Goal: Task Accomplishment & Management: Manage account settings

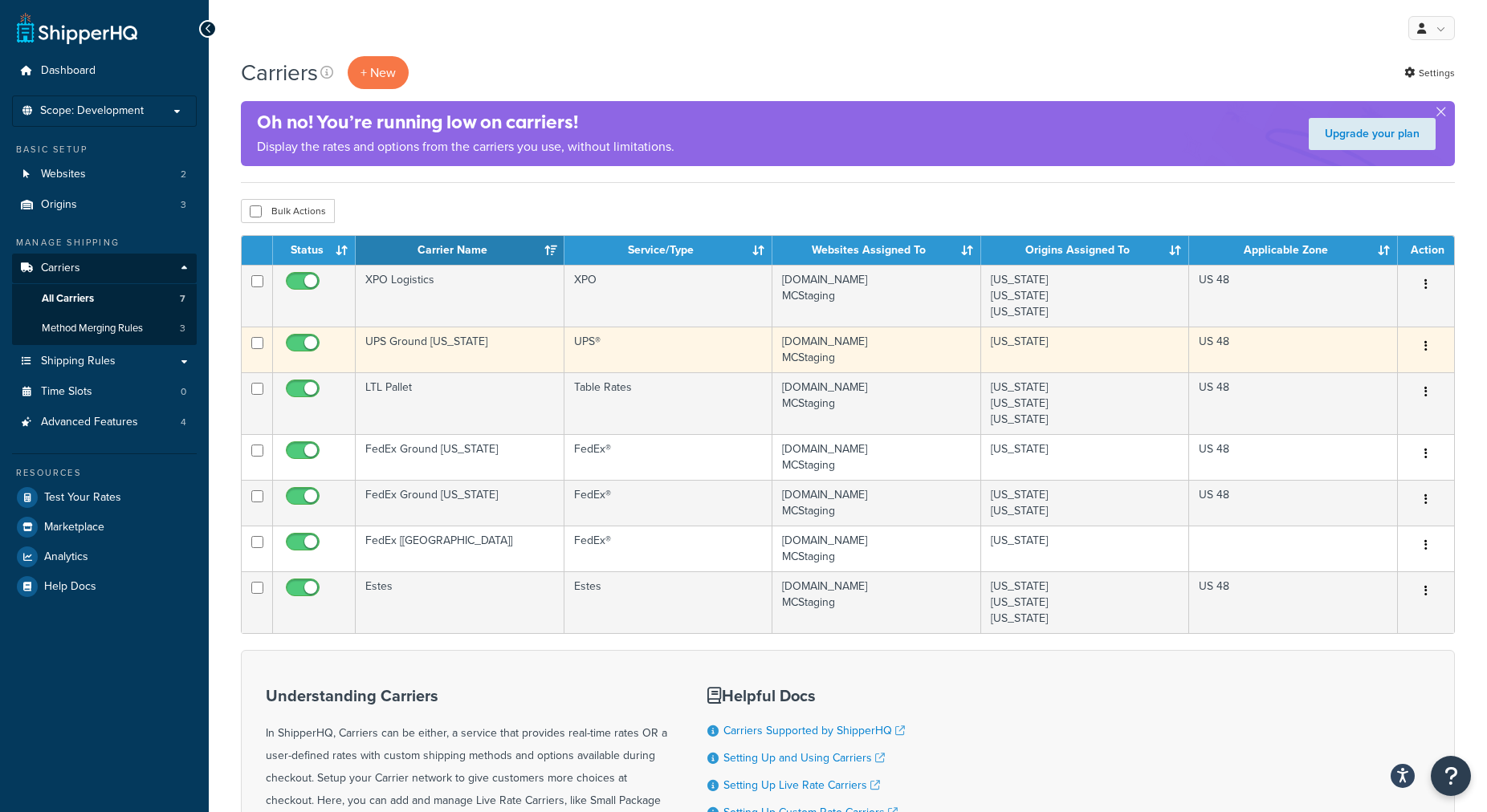
click at [463, 359] on td "UPS Ground [US_STATE]" at bounding box center [460, 349] width 209 height 46
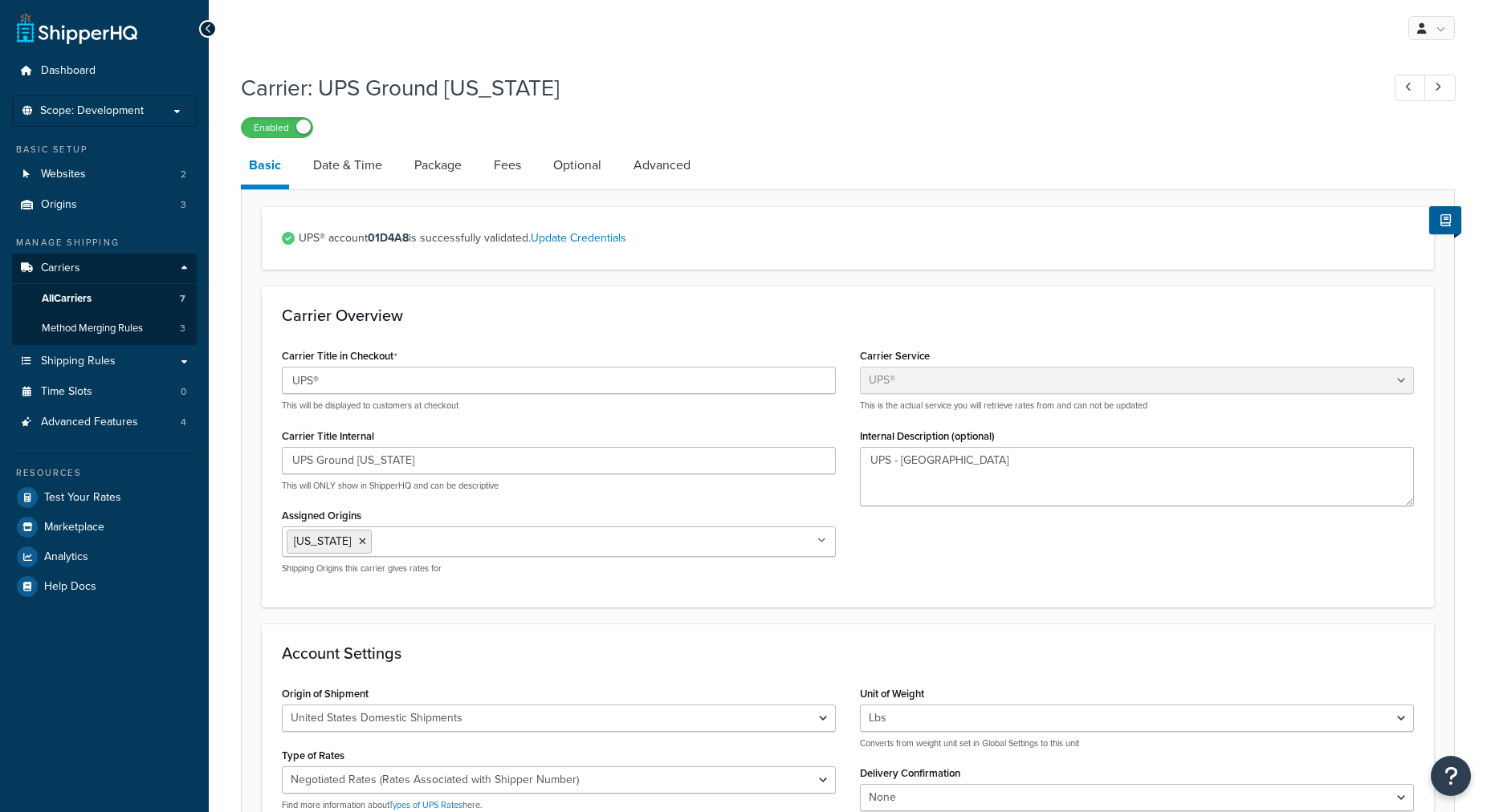
select select "ups"
select select "06"
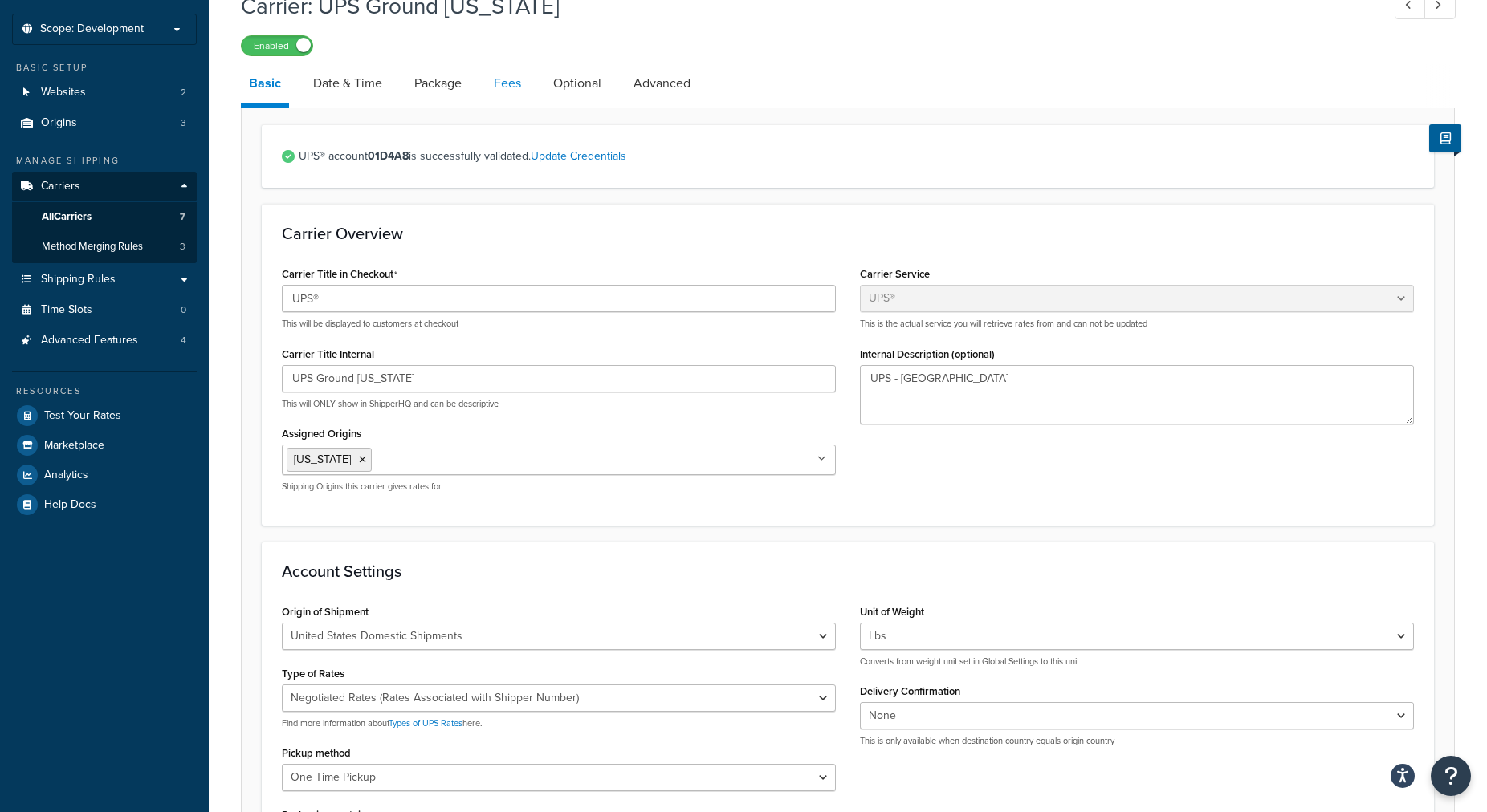
click at [510, 89] on link "Fees" at bounding box center [507, 83] width 43 height 39
select select "package"
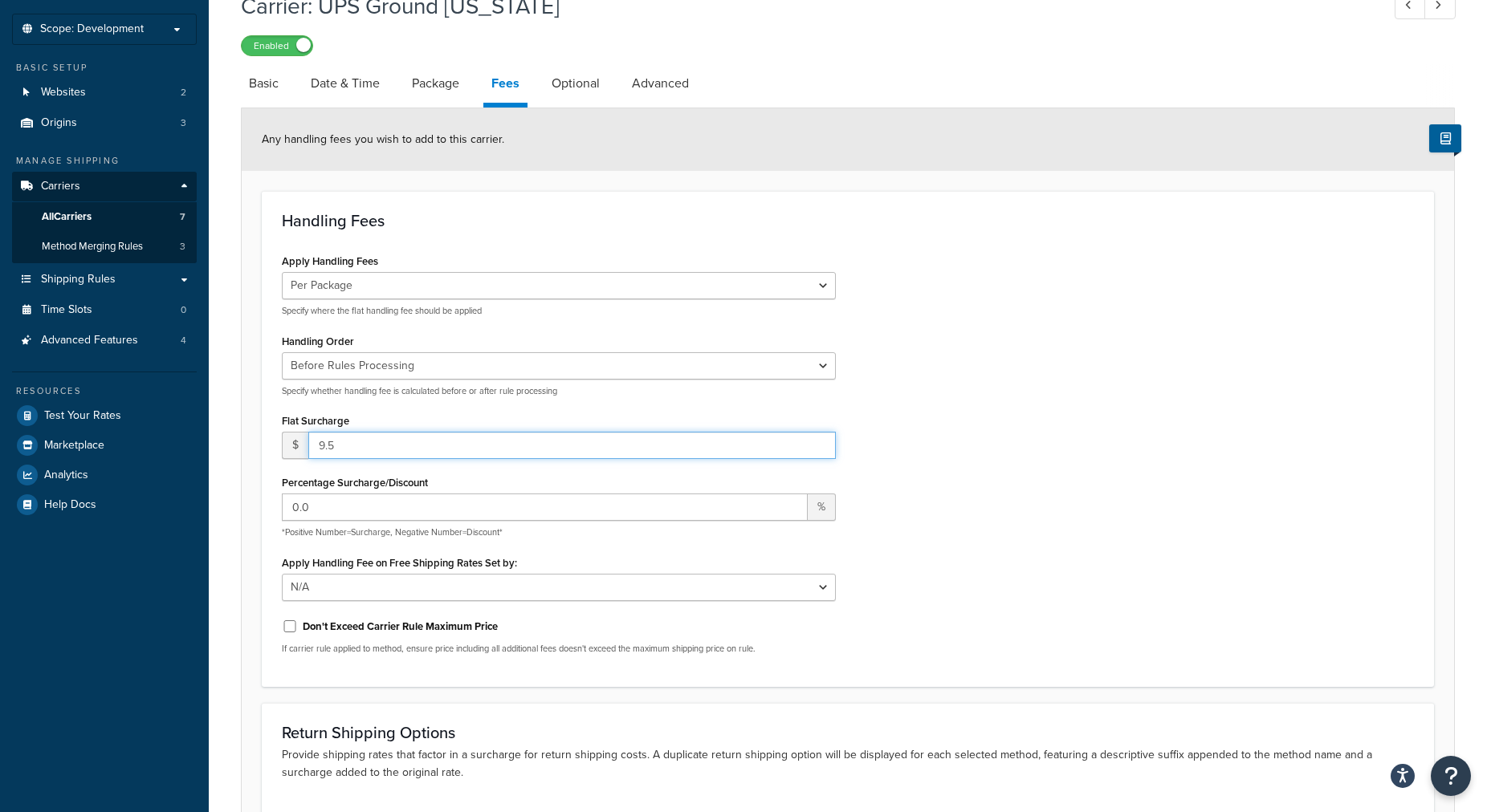
drag, startPoint x: 336, startPoint y: 451, endPoint x: 241, endPoint y: 432, distance: 96.9
click at [308, 432] on input "9.5" at bounding box center [572, 445] width 527 height 27
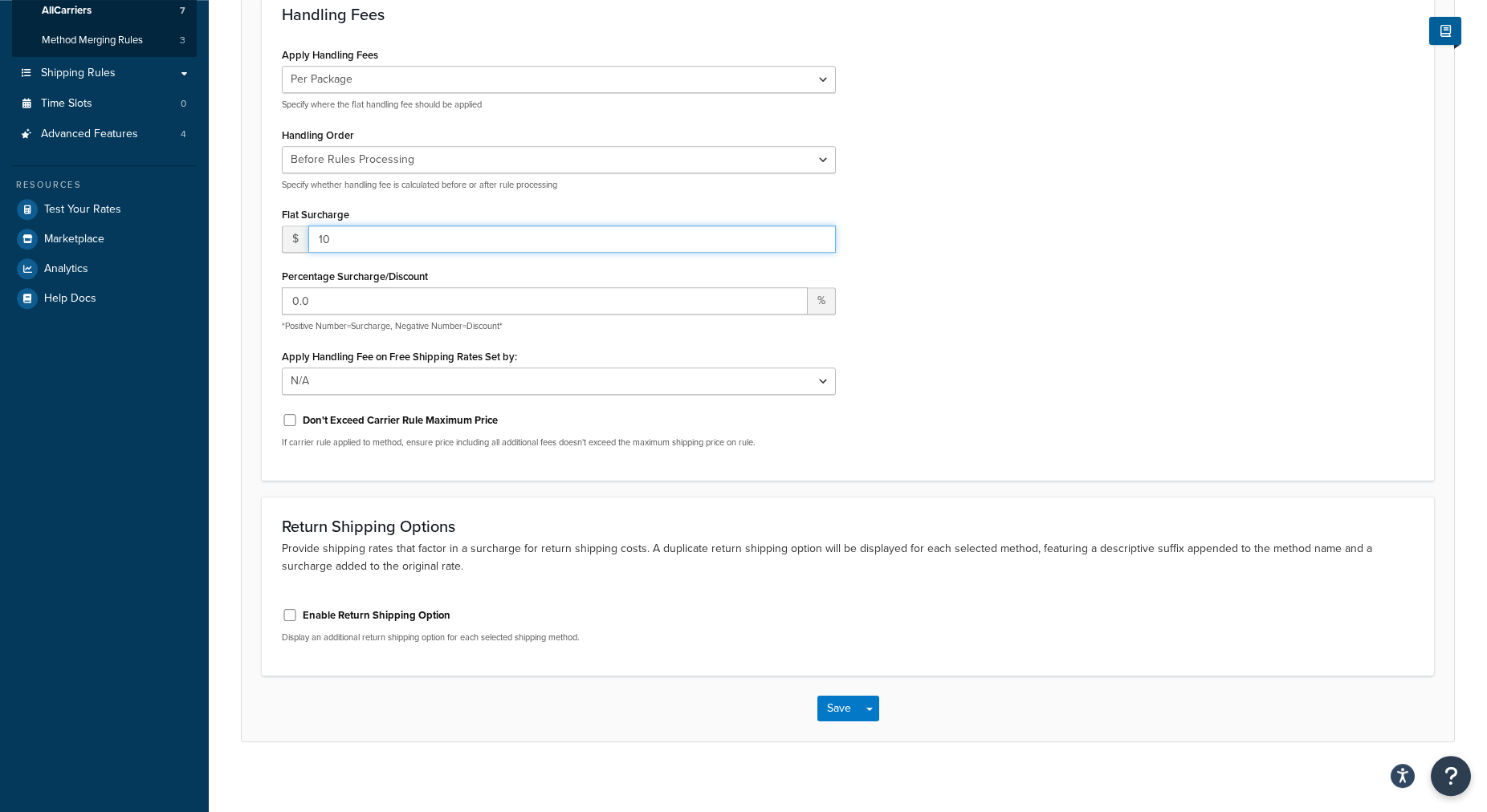
scroll to position [300, 0]
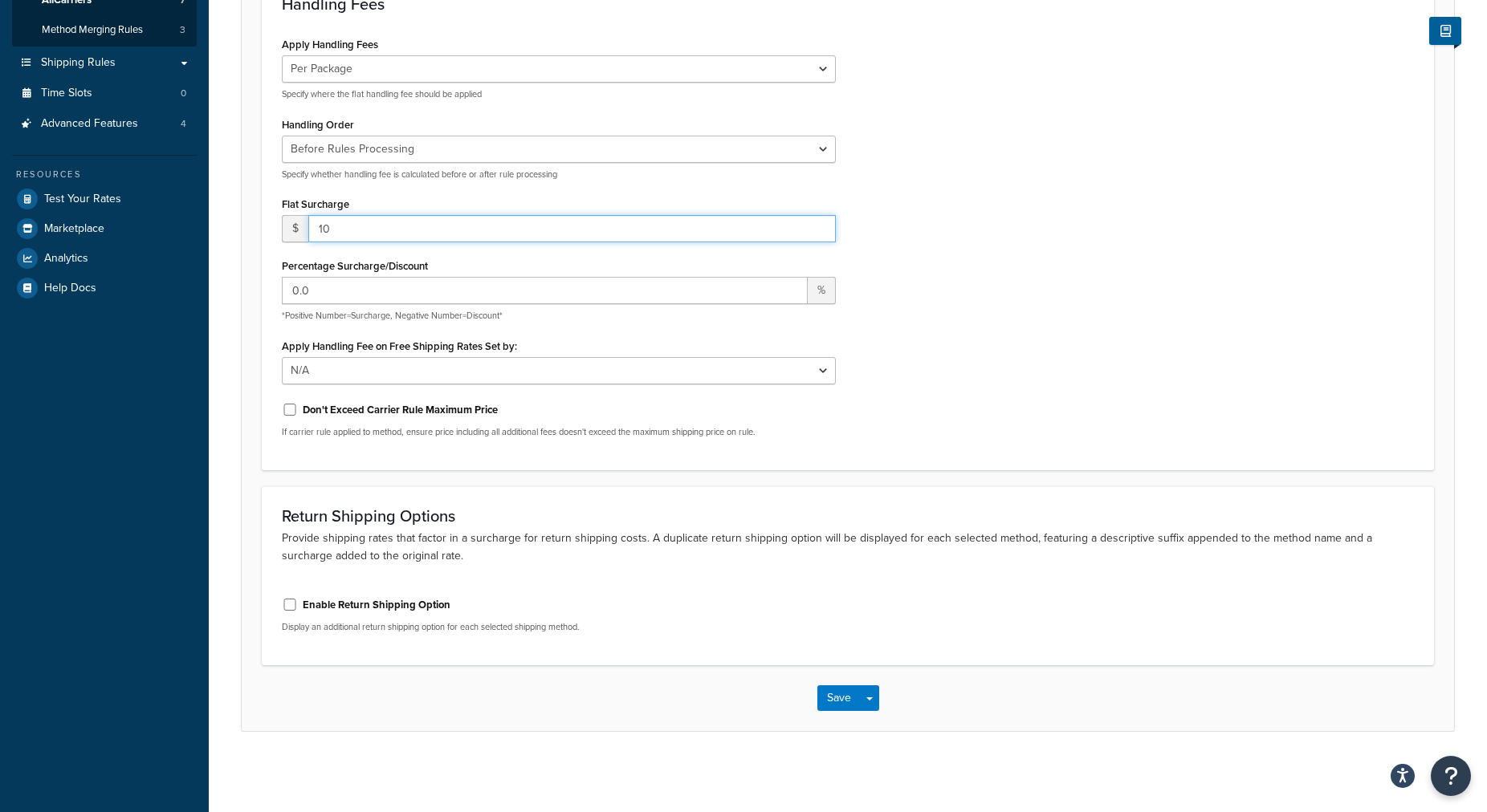
type input "10"
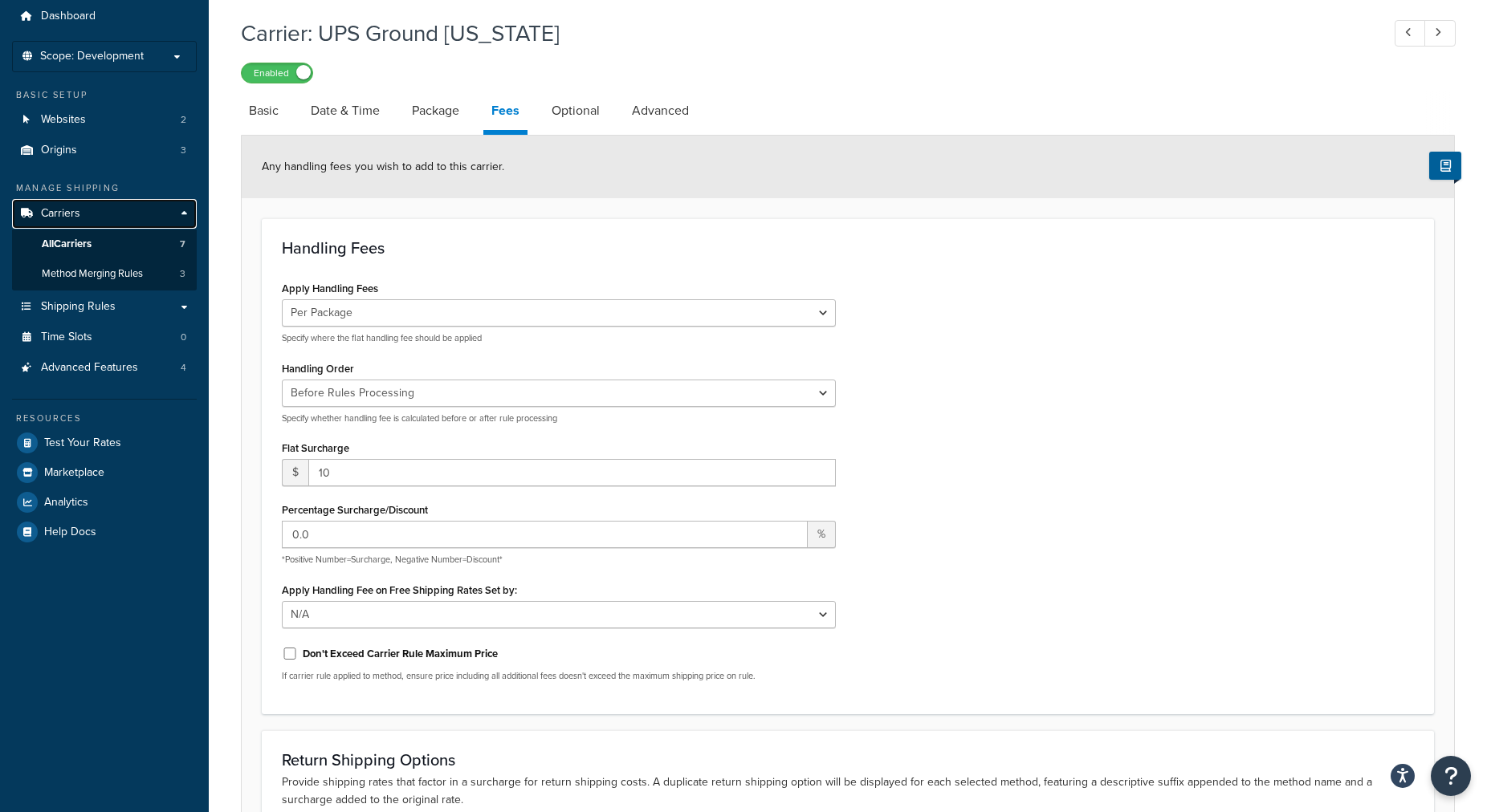
click at [54, 212] on span "Carriers" at bounding box center [61, 214] width 40 height 14
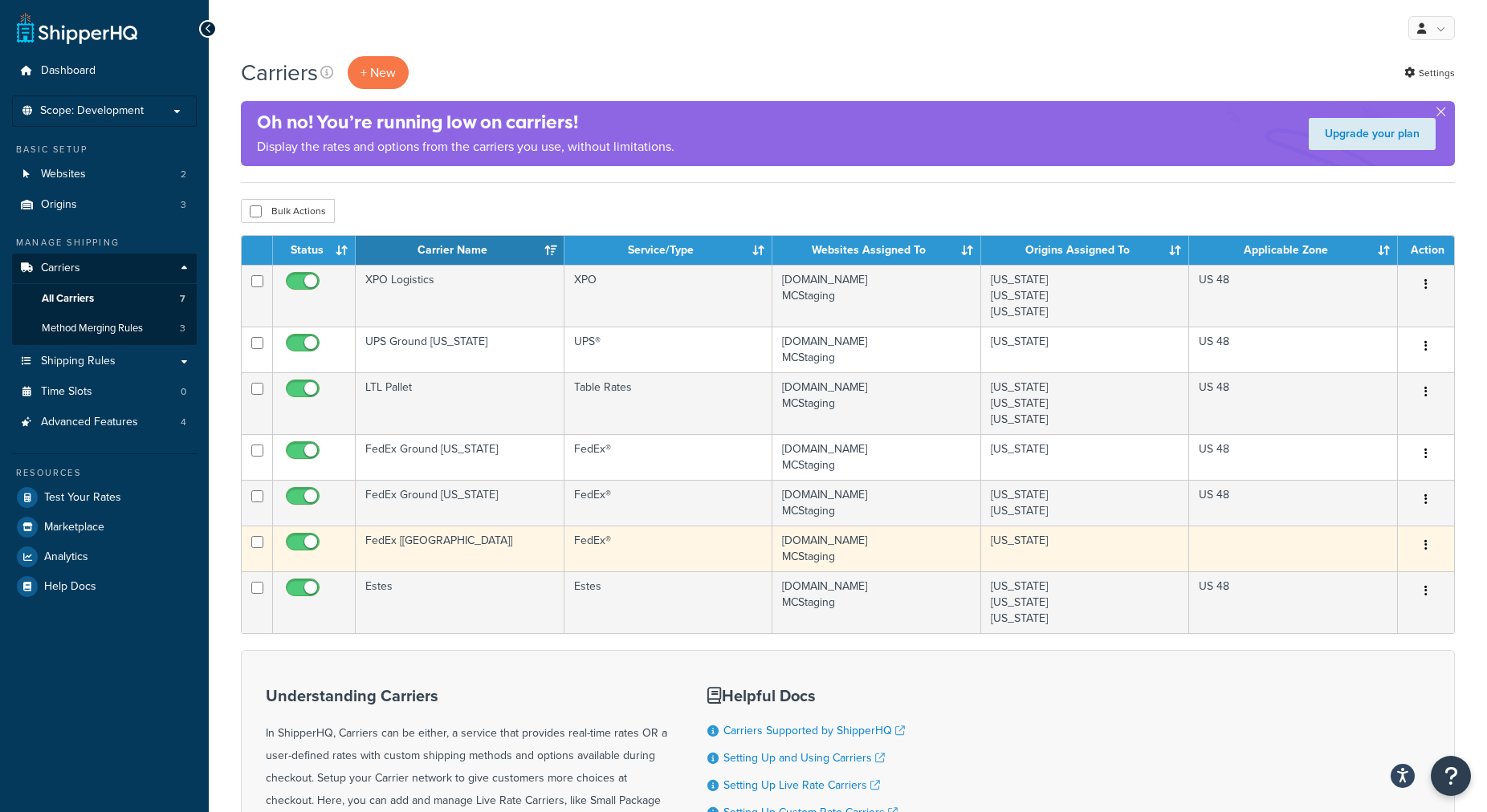
click at [440, 540] on td "FedEx [[GEOGRAPHIC_DATA]]" at bounding box center [460, 549] width 209 height 46
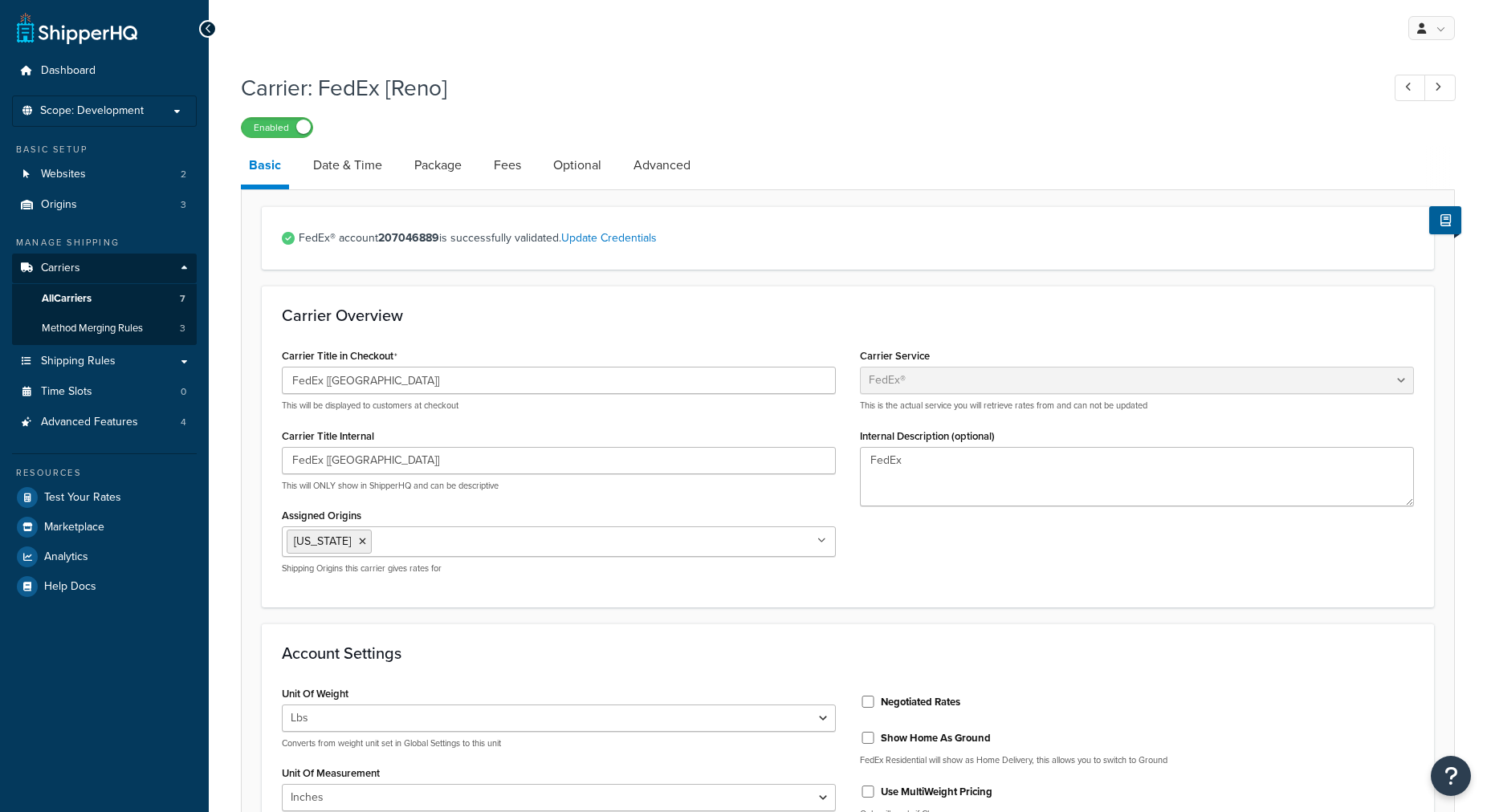
select select "fedEx"
select select "REGULAR_PICKUP"
select select "YOUR_PACKAGING"
click at [508, 168] on link "Fees" at bounding box center [507, 165] width 43 height 39
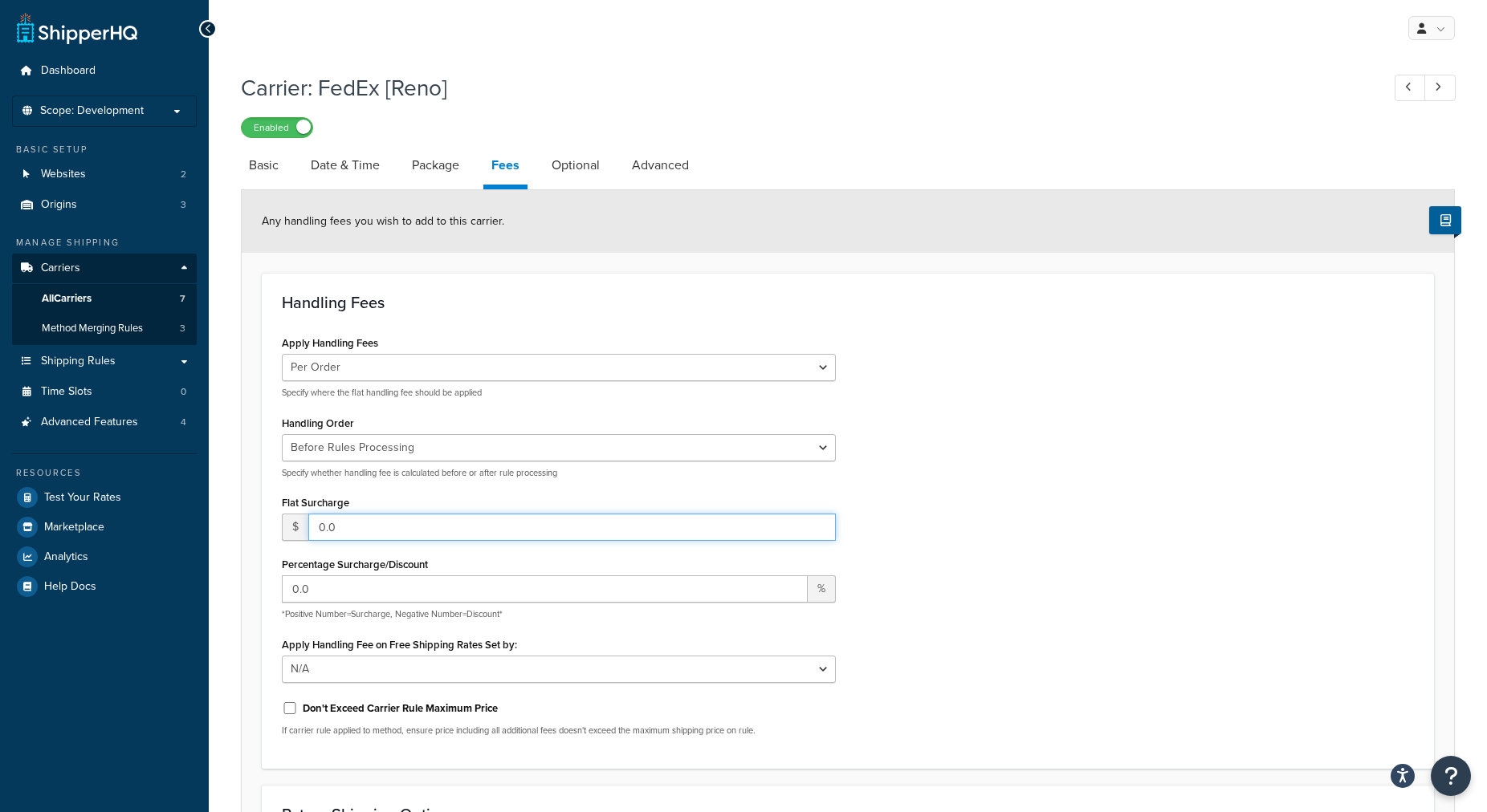
drag, startPoint x: 372, startPoint y: 522, endPoint x: 184, endPoint y: 508, distance: 188.5
click at [308, 514] on input "0.0" at bounding box center [572, 527] width 527 height 27
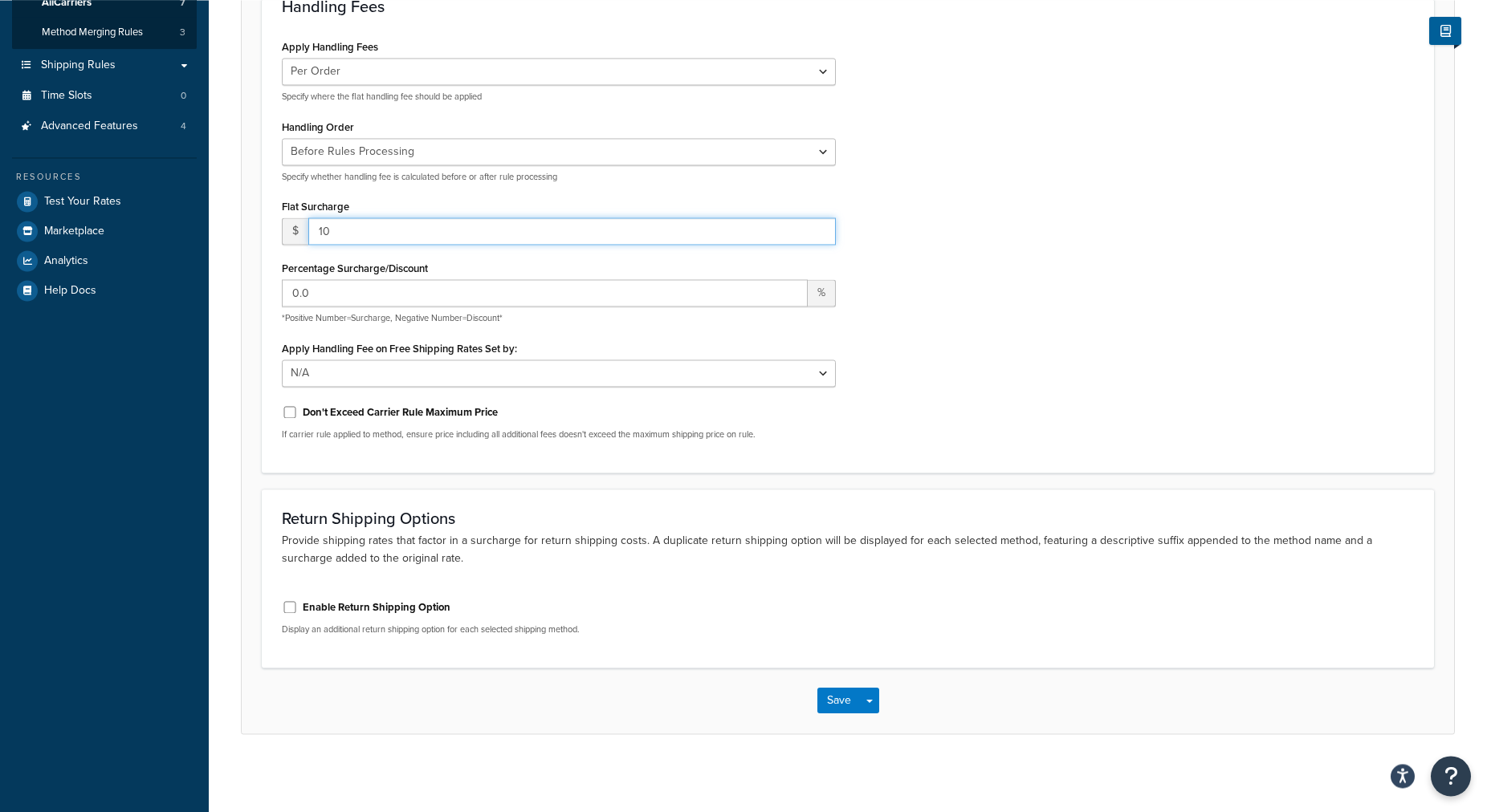
scroll to position [300, 0]
type input "10"
click at [834, 695] on button "Save" at bounding box center [838, 697] width 43 height 25
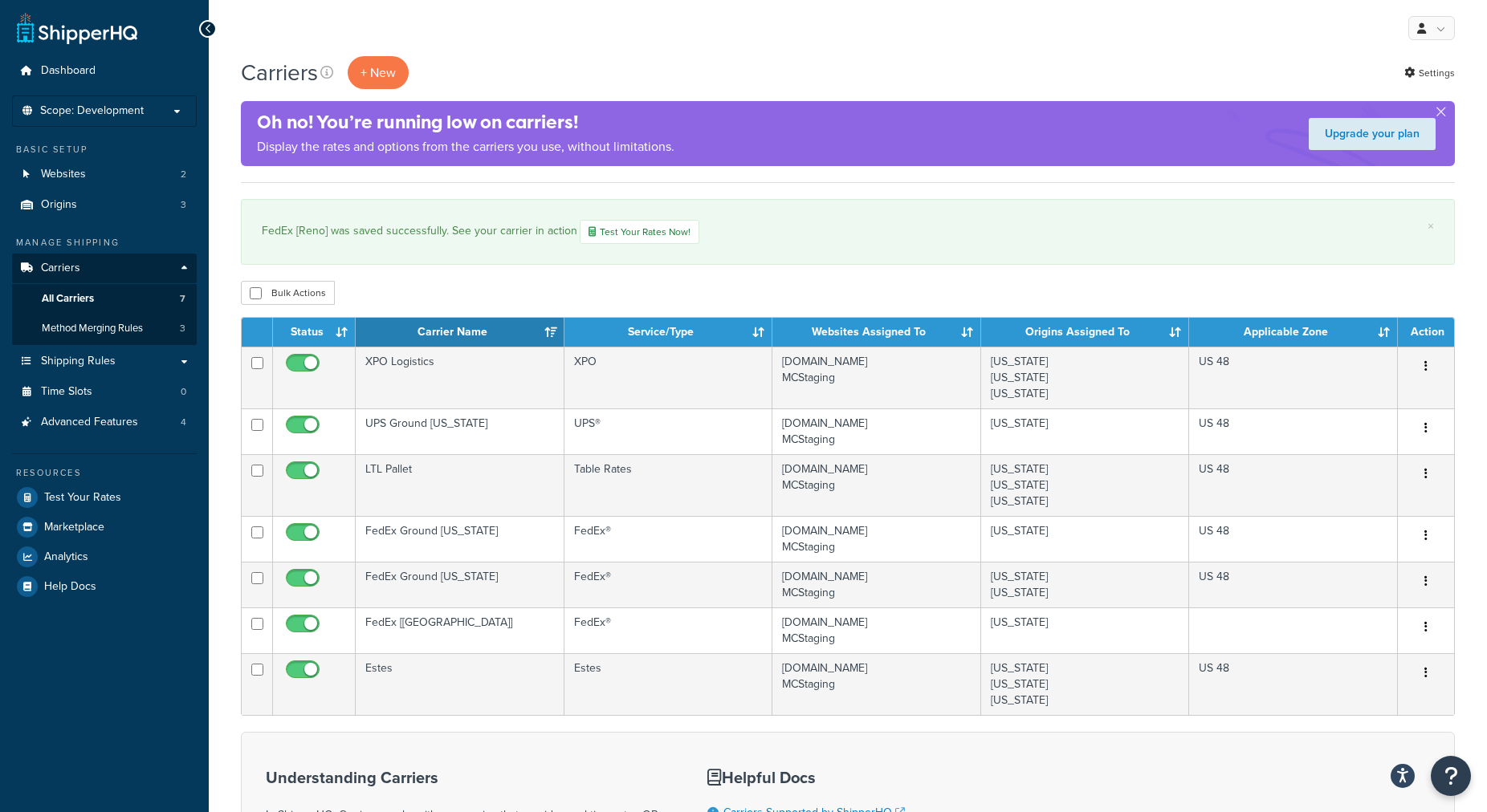
click at [664, 295] on div "Bulk Actions Duplicate [GEOGRAPHIC_DATA]" at bounding box center [848, 292] width 1214 height 24
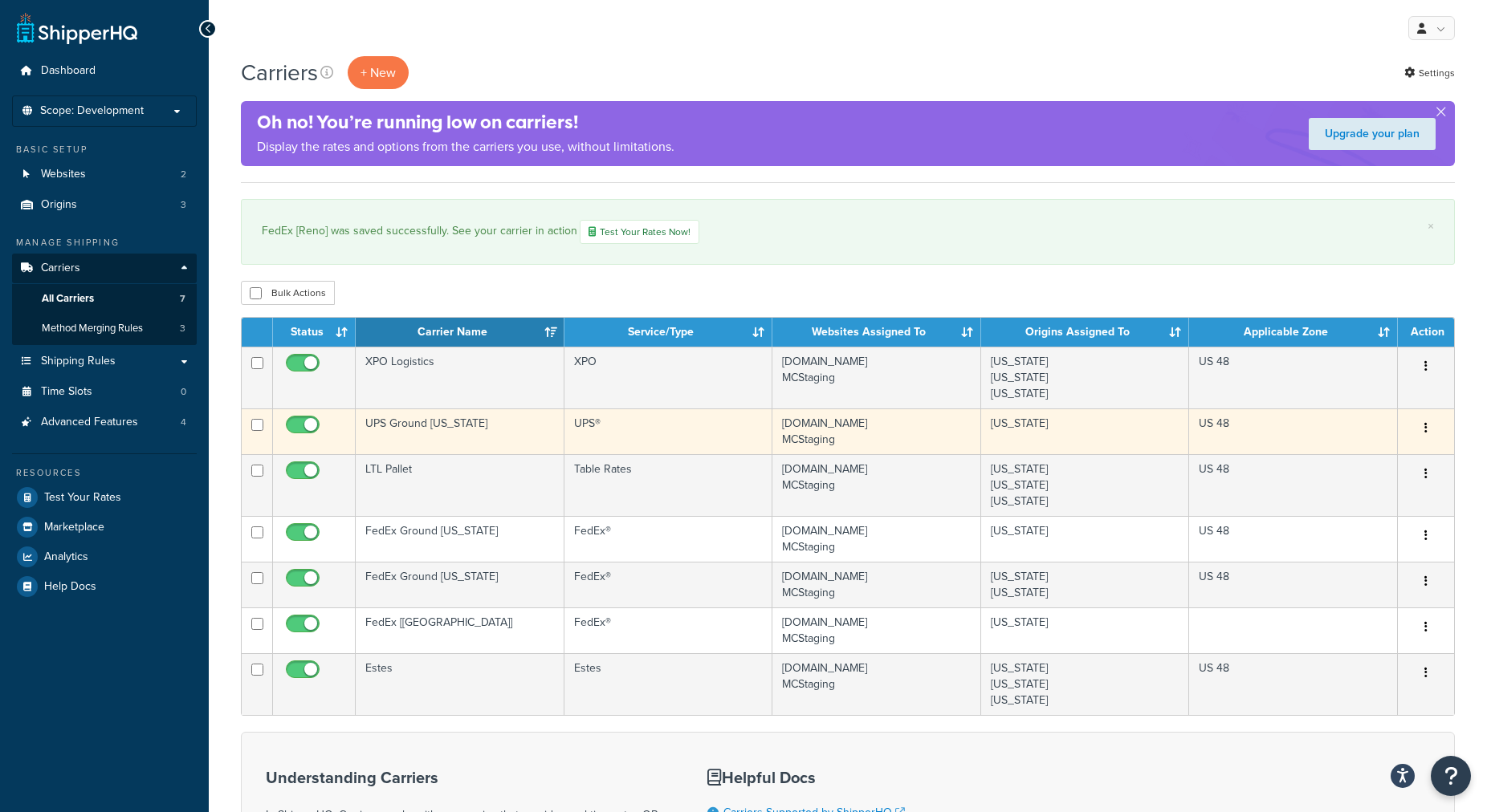
click at [422, 426] on td "UPS Ground [US_STATE]" at bounding box center [460, 431] width 209 height 46
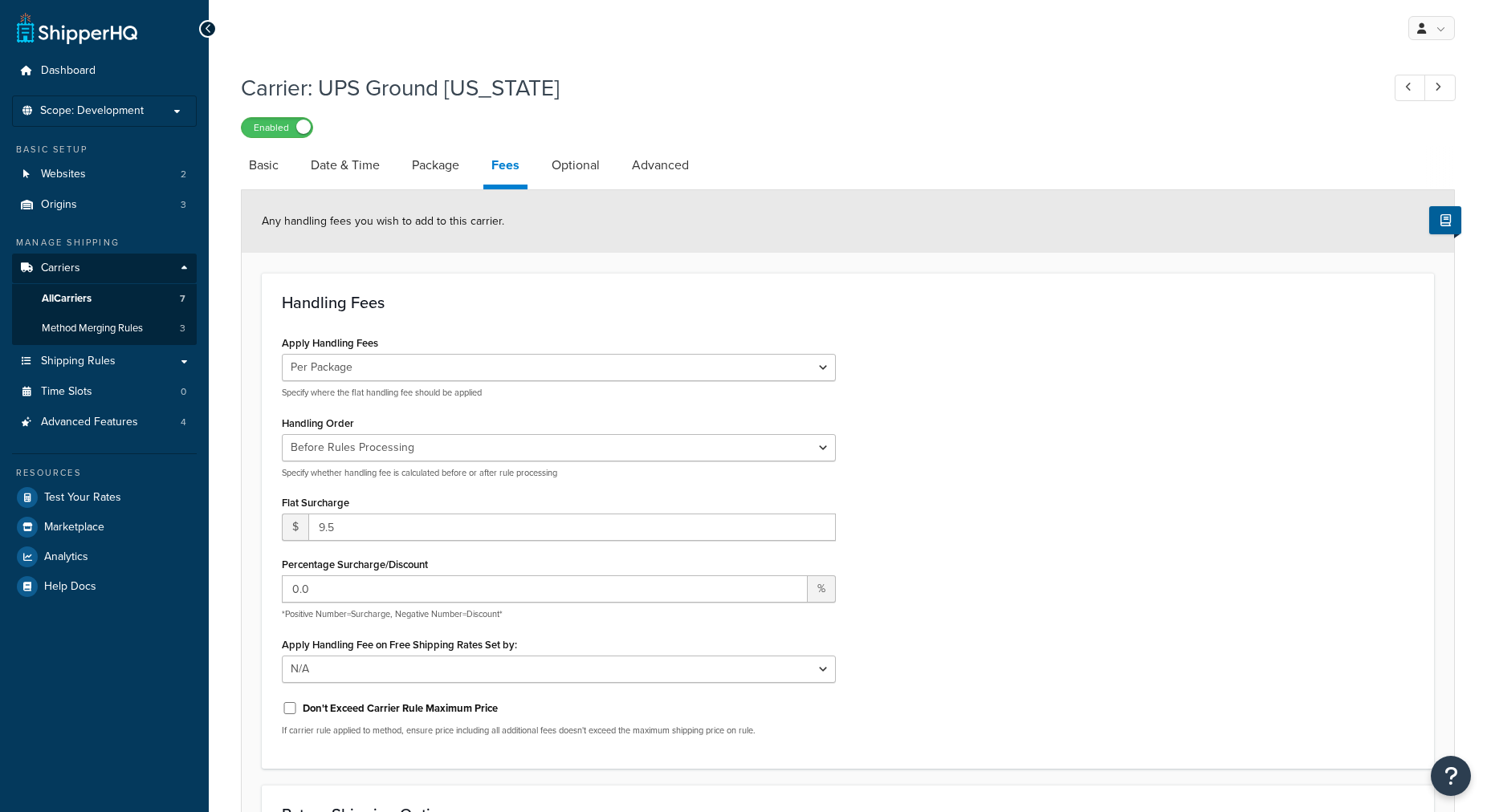
select select "package"
click at [363, 519] on input "9.5" at bounding box center [572, 527] width 527 height 27
drag, startPoint x: 363, startPoint y: 519, endPoint x: 174, endPoint y: 506, distance: 189.4
click at [308, 514] on input "9.5" at bounding box center [572, 527] width 527 height 27
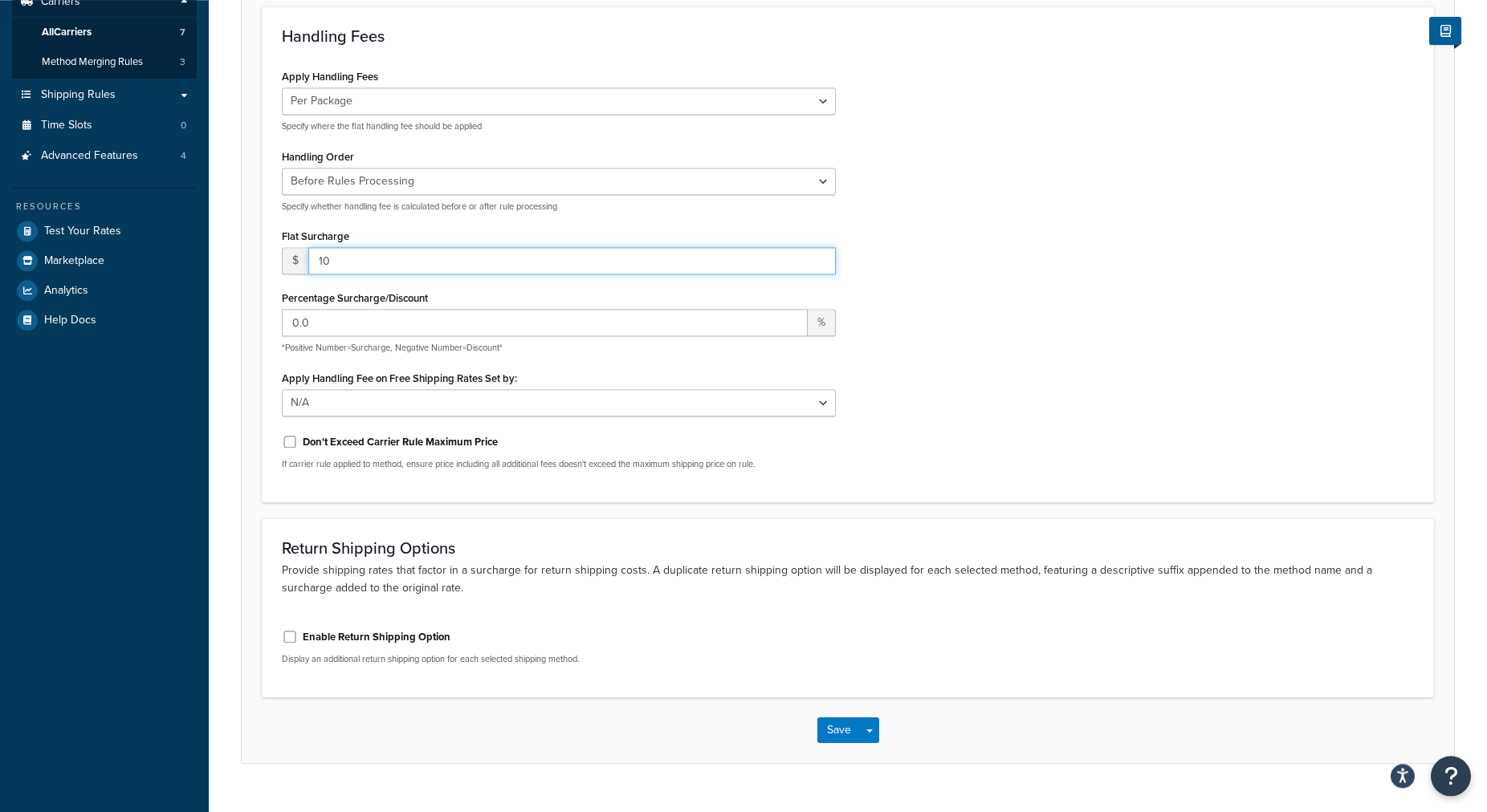
scroll to position [300, 0]
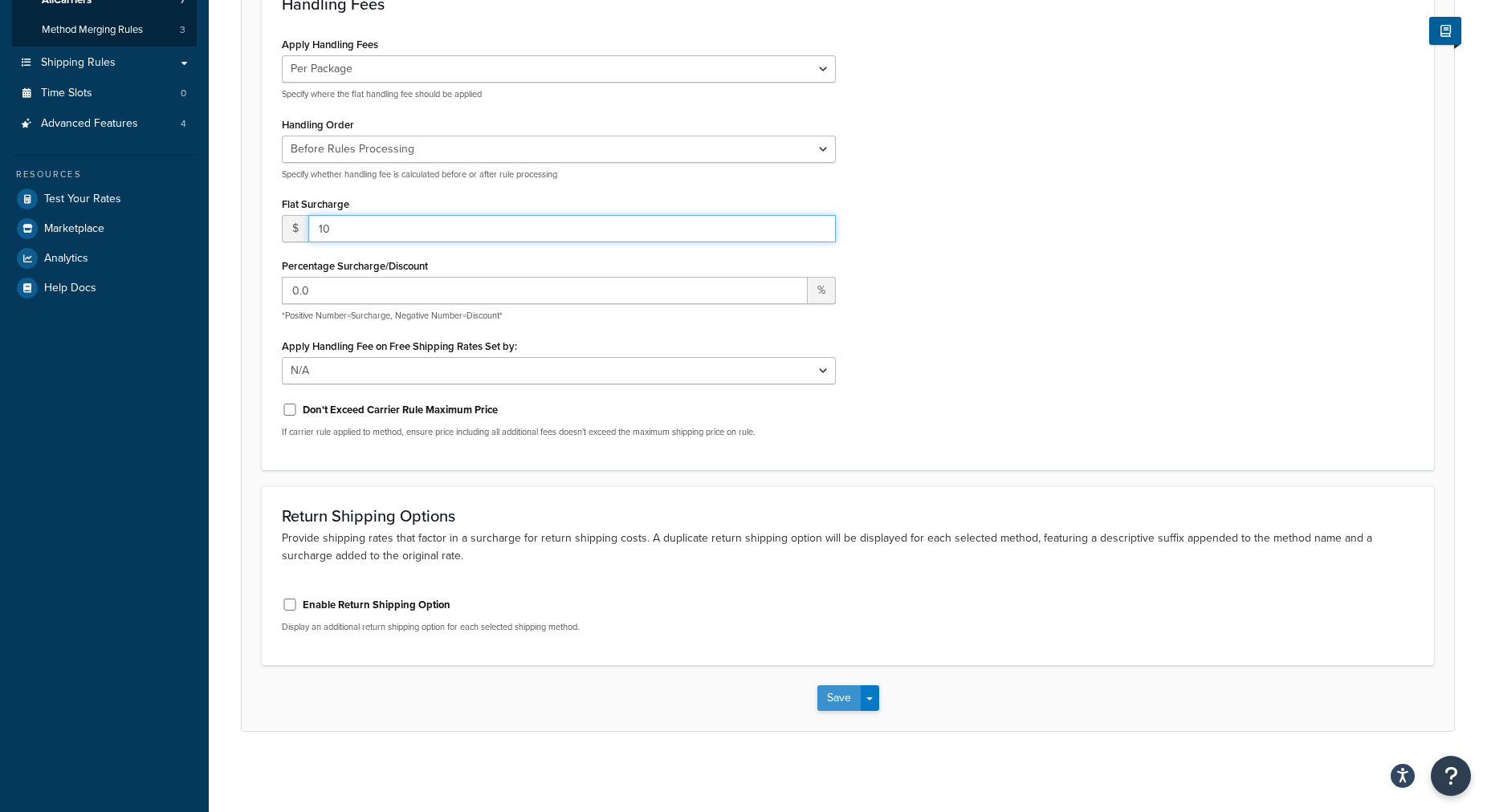
type input "10"
click at [841, 699] on button "Save" at bounding box center [838, 697] width 43 height 25
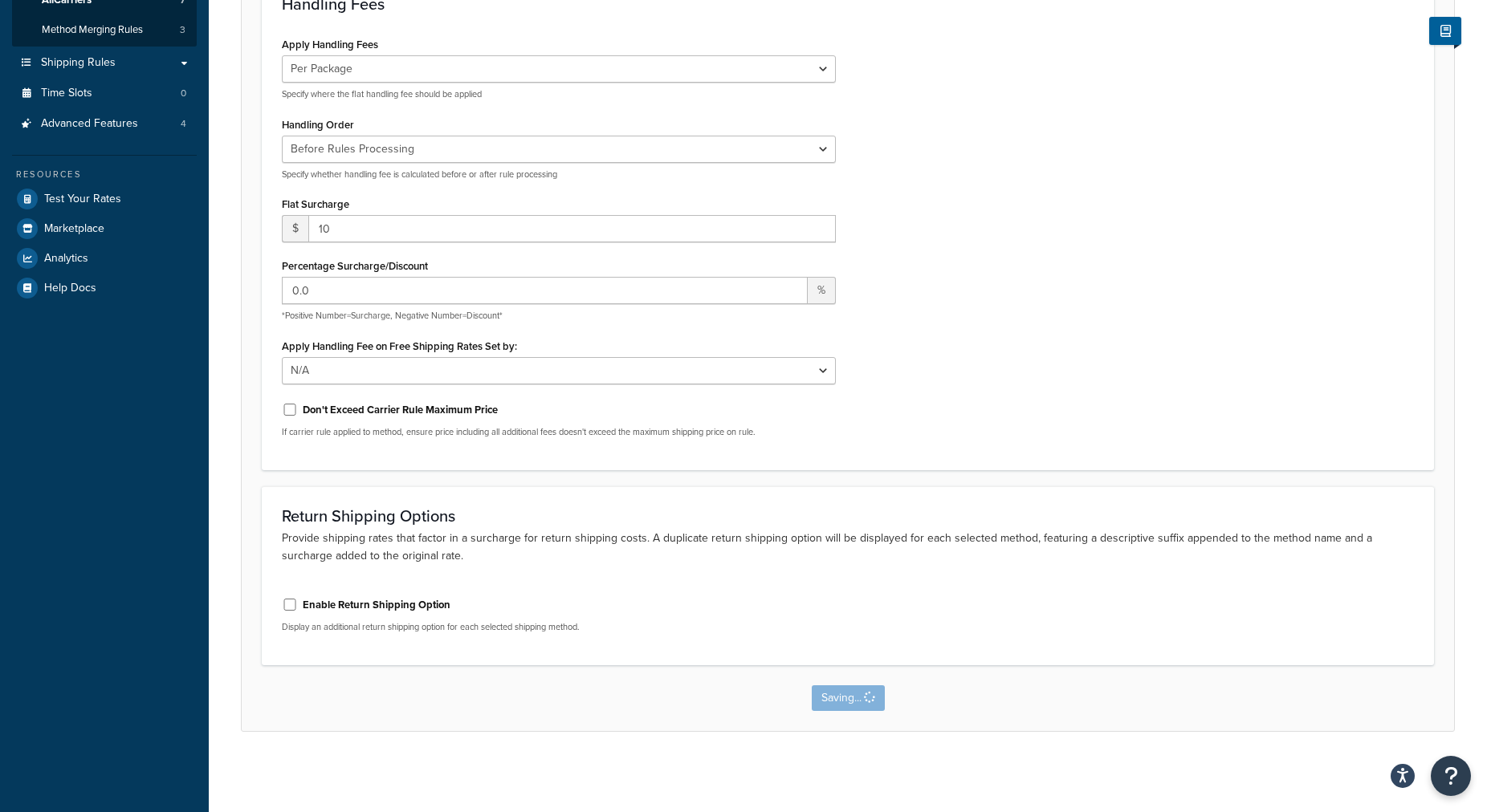
scroll to position [0, 0]
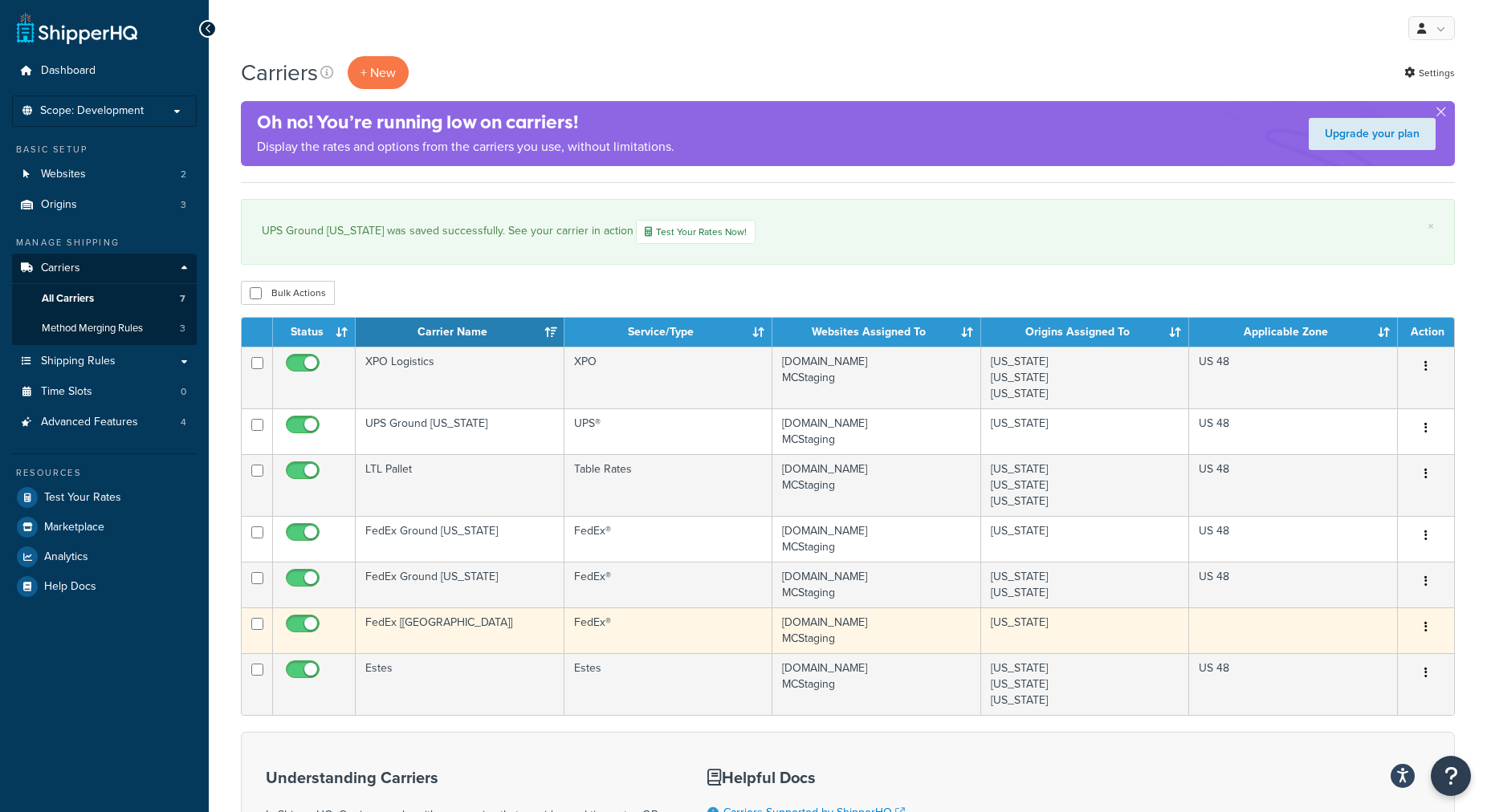
click at [442, 626] on td "FedEx [Reno]" at bounding box center [460, 630] width 209 height 46
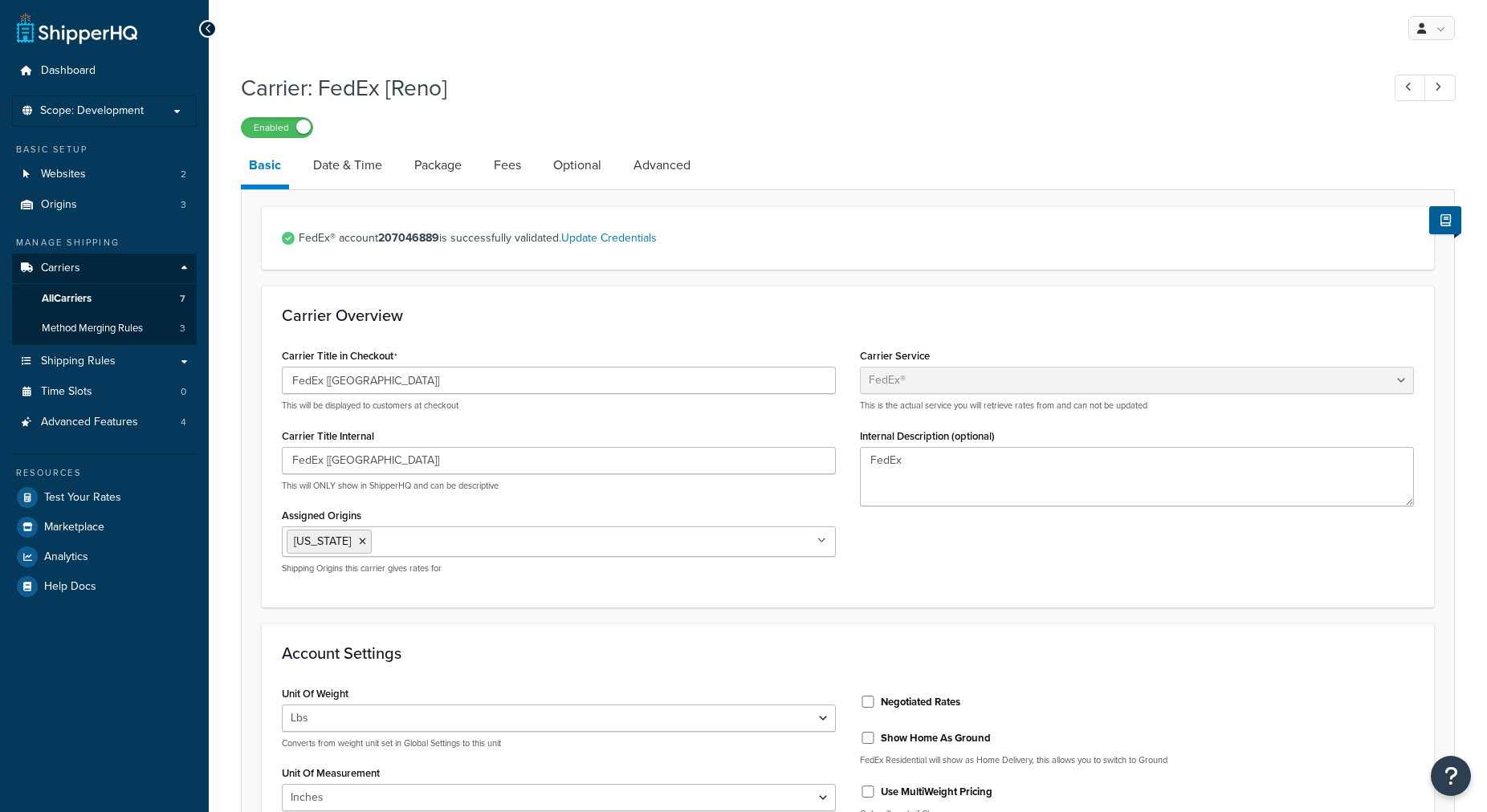
select select "fedEx"
select select "REGULAR_PICKUP"
select select "YOUR_PACKAGING"
click at [387, 387] on input "FedEx [Reno]" at bounding box center [559, 380] width 554 height 27
type input "FedEx Ground Nevada"
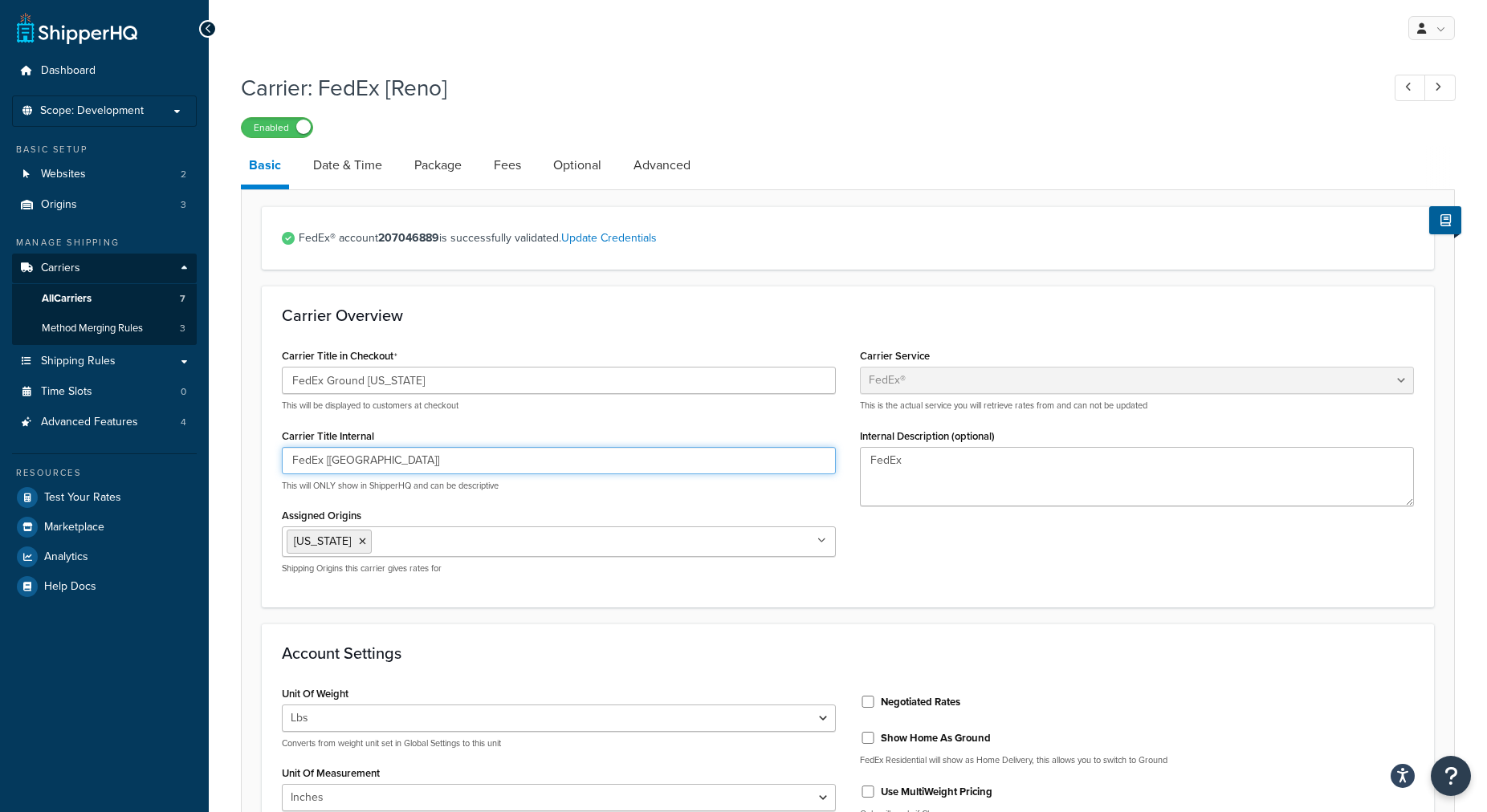
click at [380, 470] on input "FedEx [Reno]" at bounding box center [559, 460] width 554 height 27
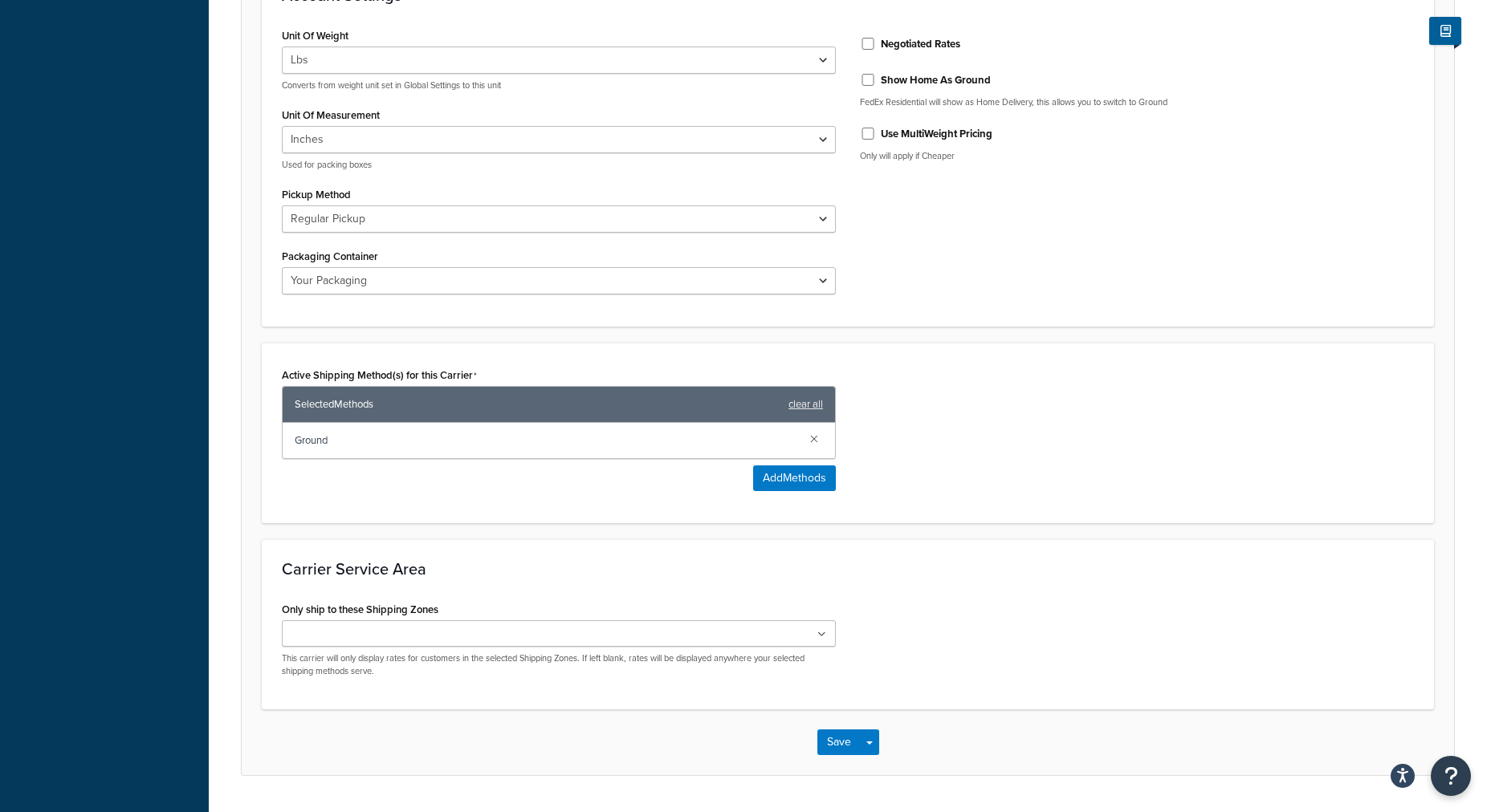
scroll to position [703, 0]
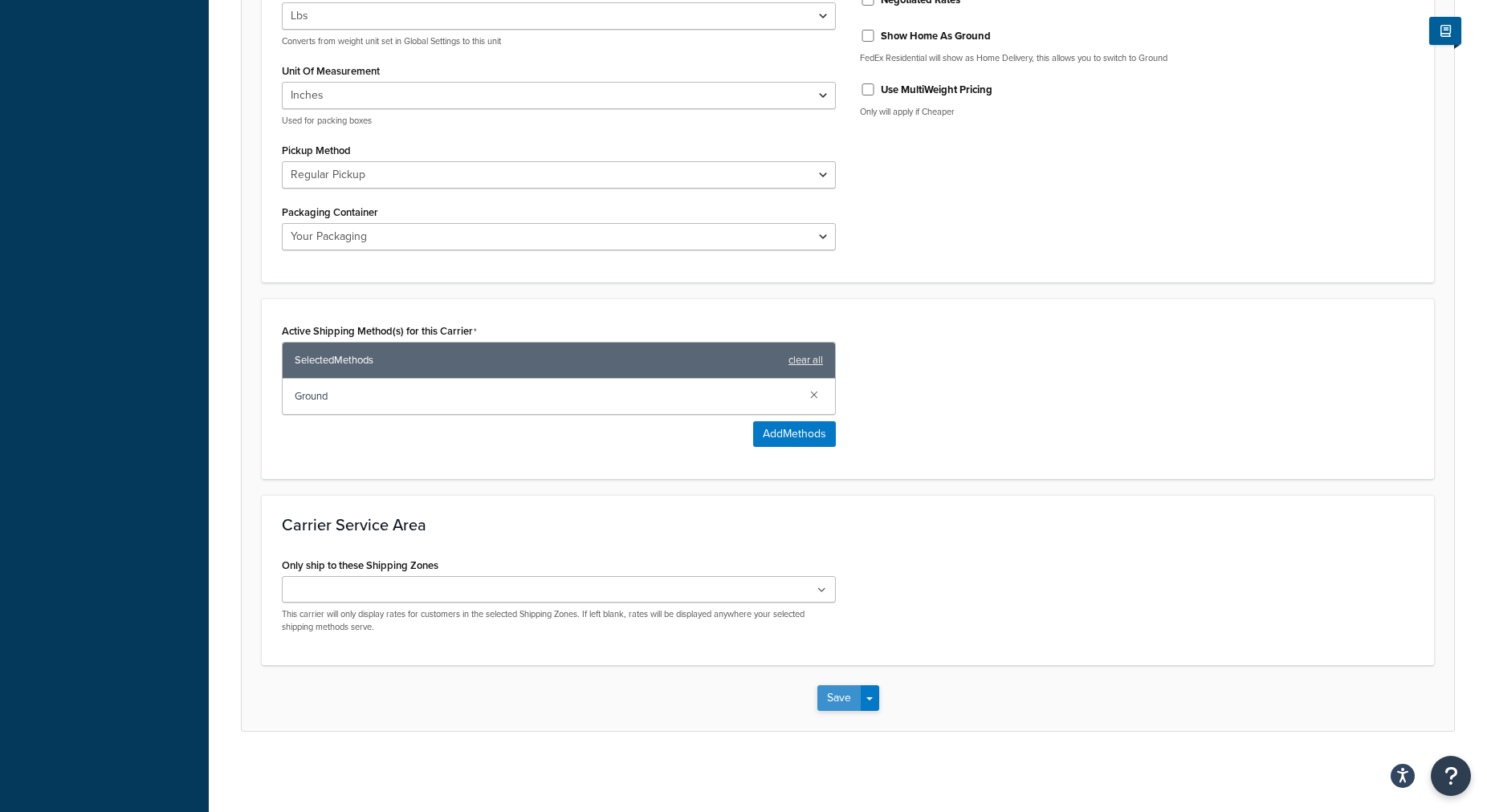
type input "FedEx Ground Nevada"
click at [841, 698] on button "Save" at bounding box center [838, 697] width 43 height 25
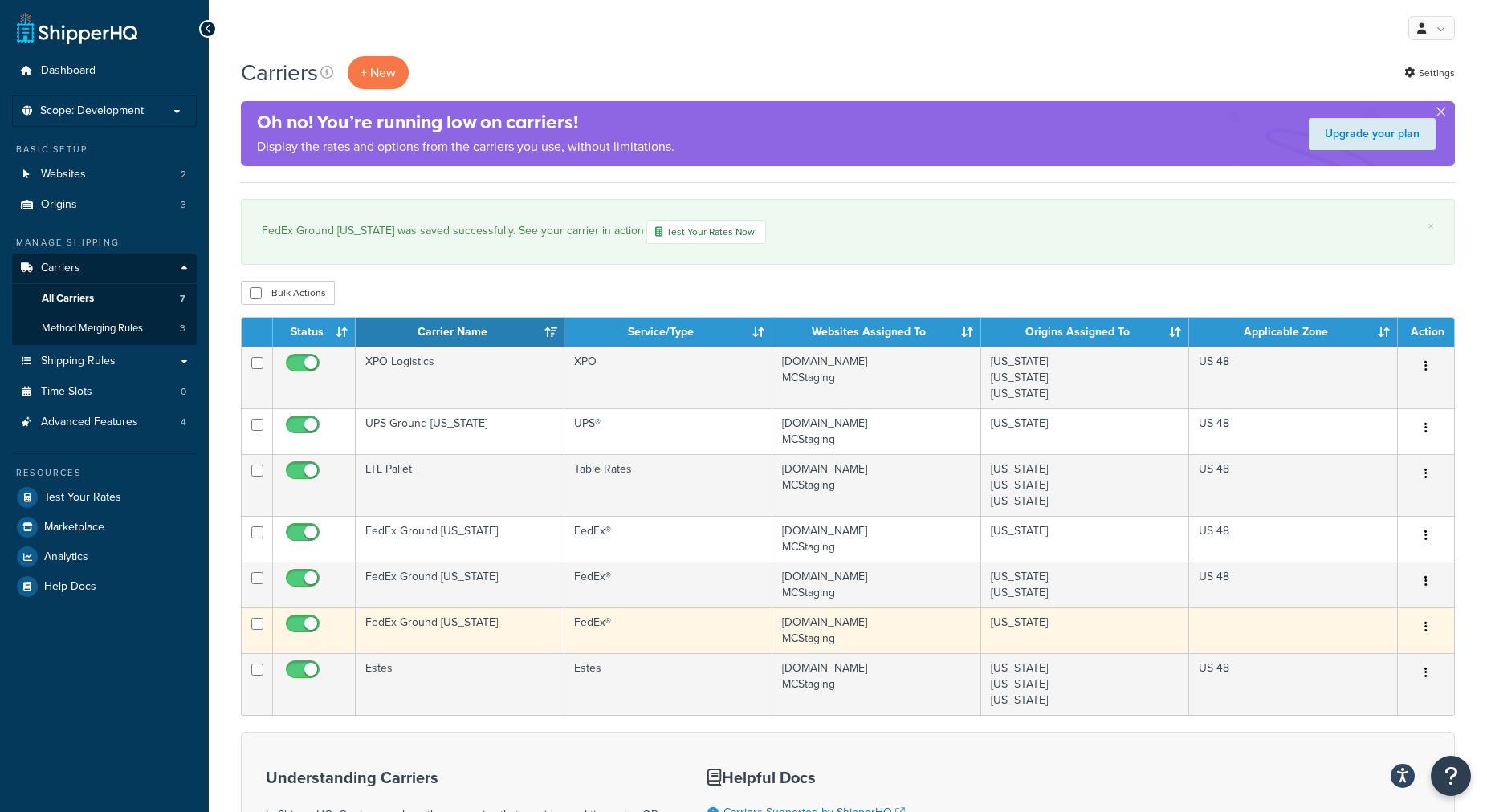
click at [493, 638] on td "FedEx Ground [US_STATE]" at bounding box center [460, 630] width 209 height 46
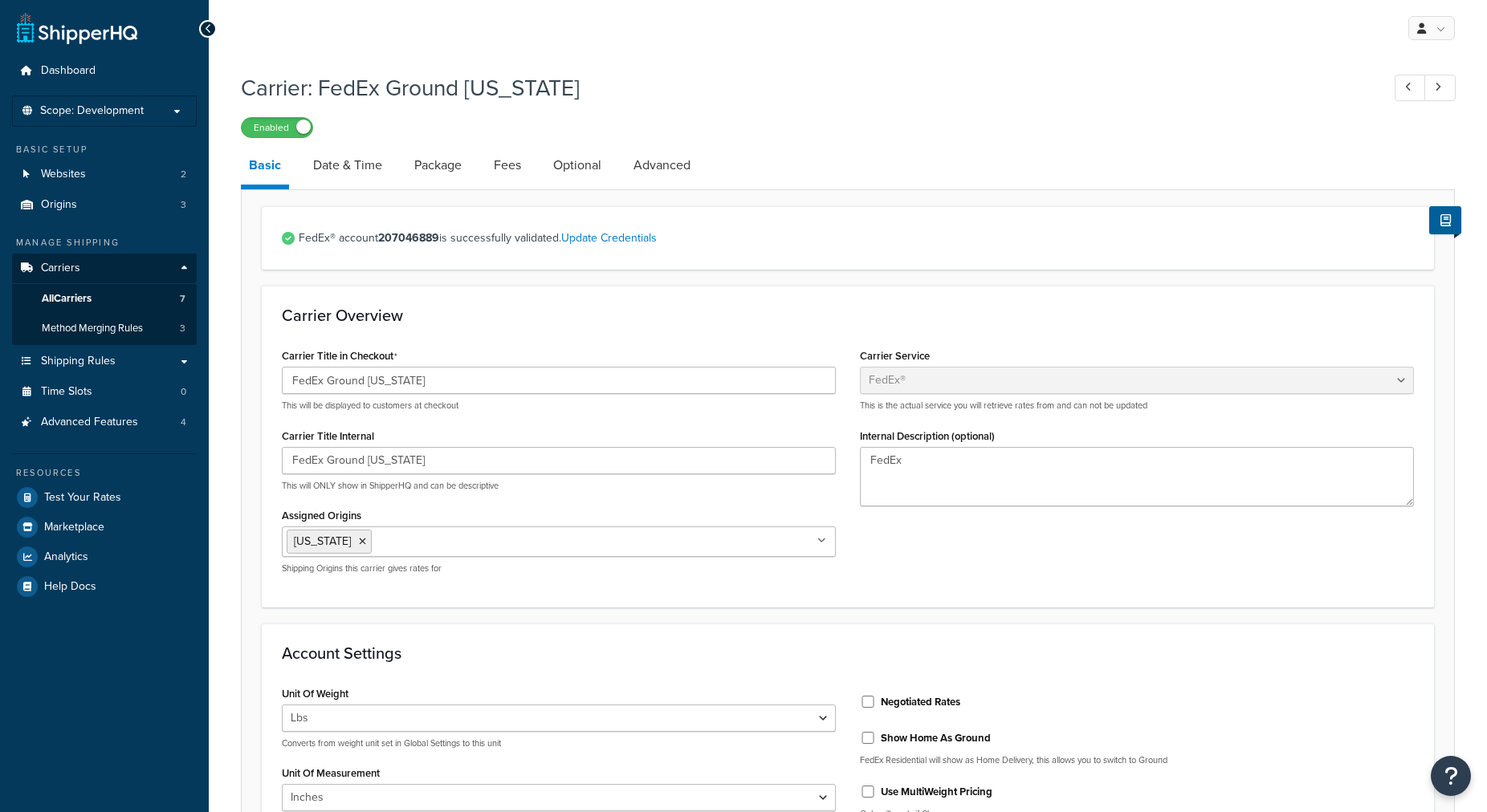
select select "fedEx"
select select "REGULAR_PICKUP"
select select "YOUR_PACKAGING"
click at [165, 112] on p "Scope: Development" at bounding box center [105, 111] width 170 height 14
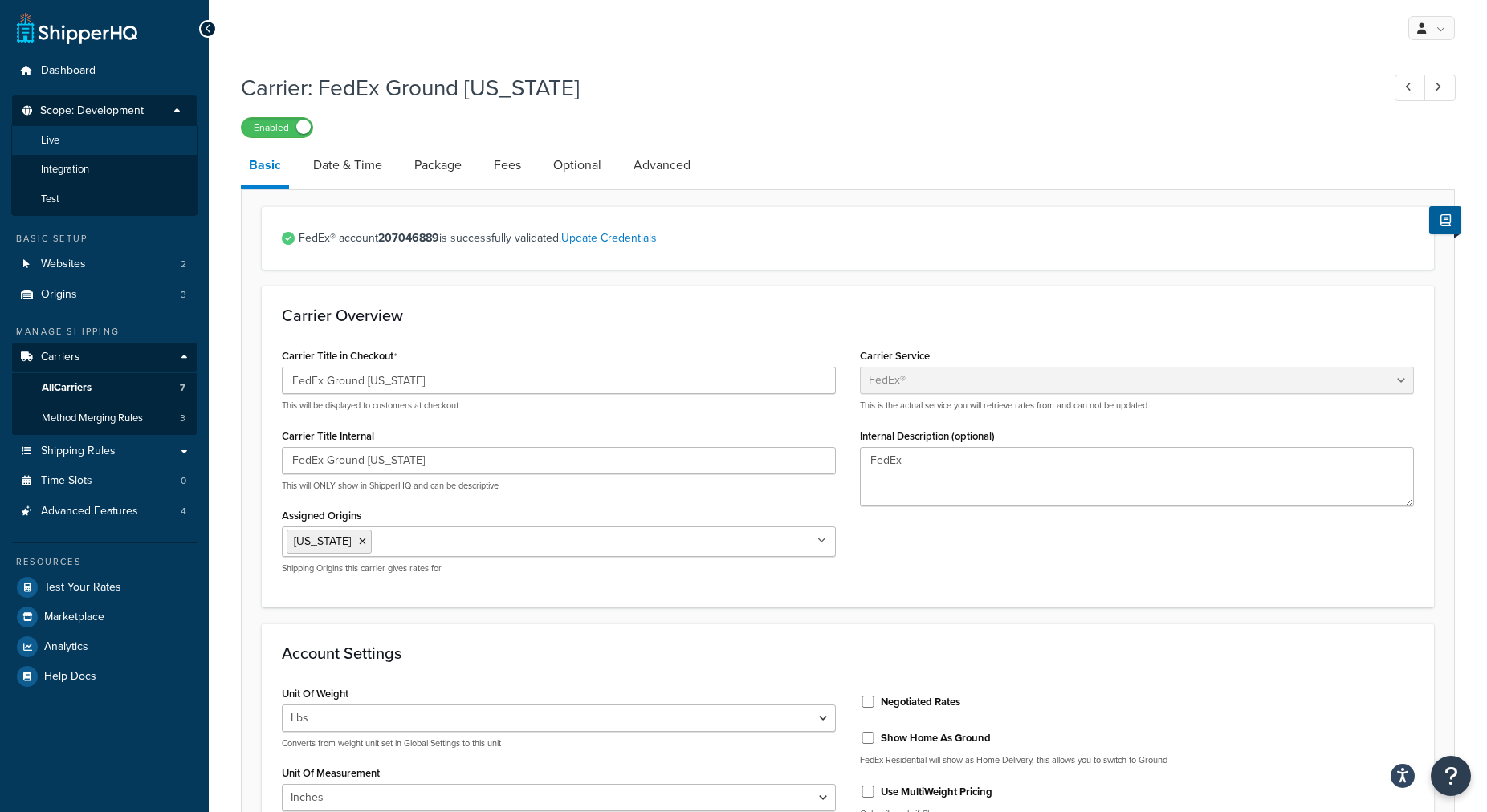
click at [151, 140] on li "Live" at bounding box center [105, 140] width 186 height 30
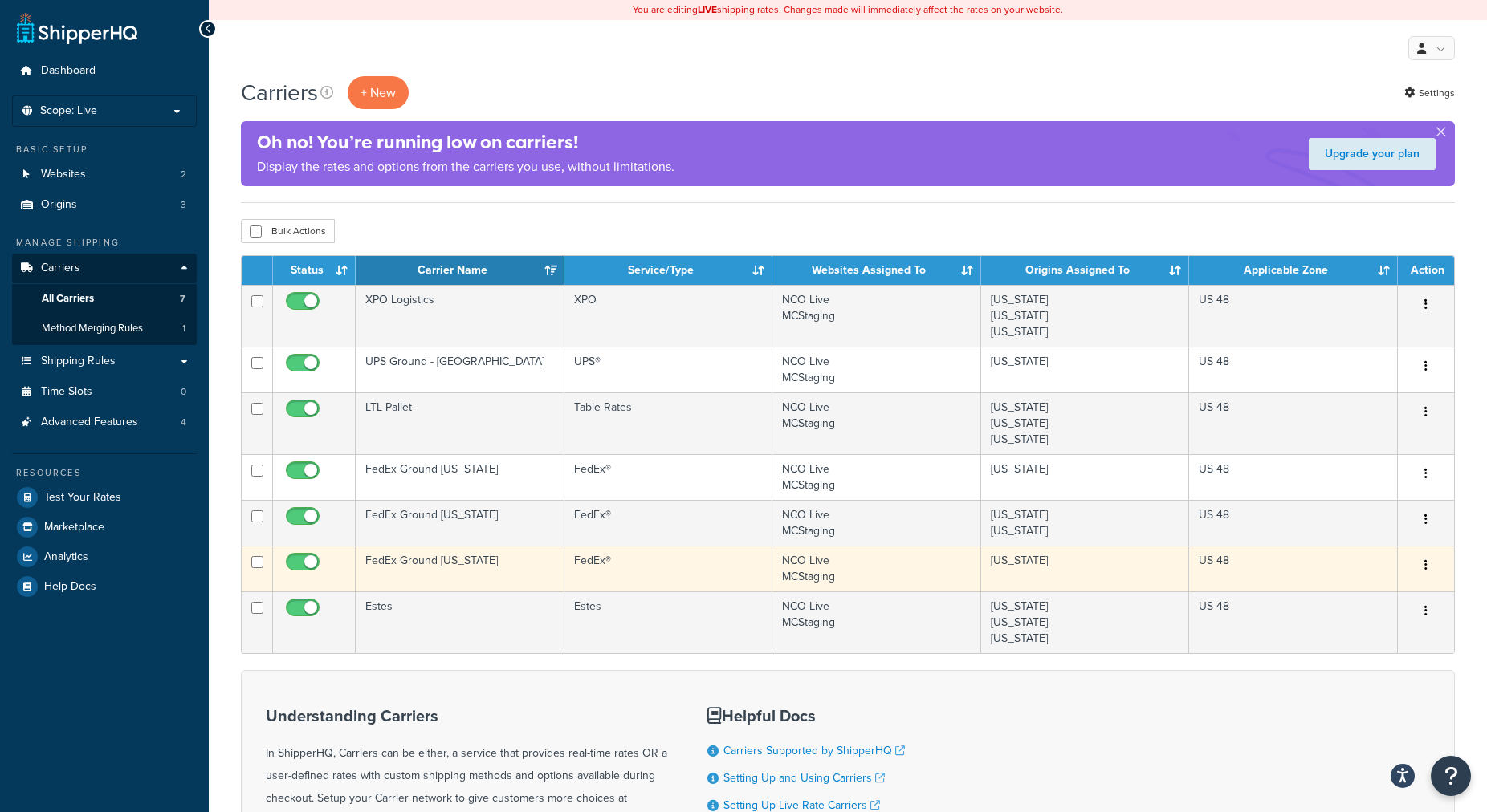
click at [505, 571] on td "FedEx Ground [US_STATE]" at bounding box center [460, 568] width 209 height 46
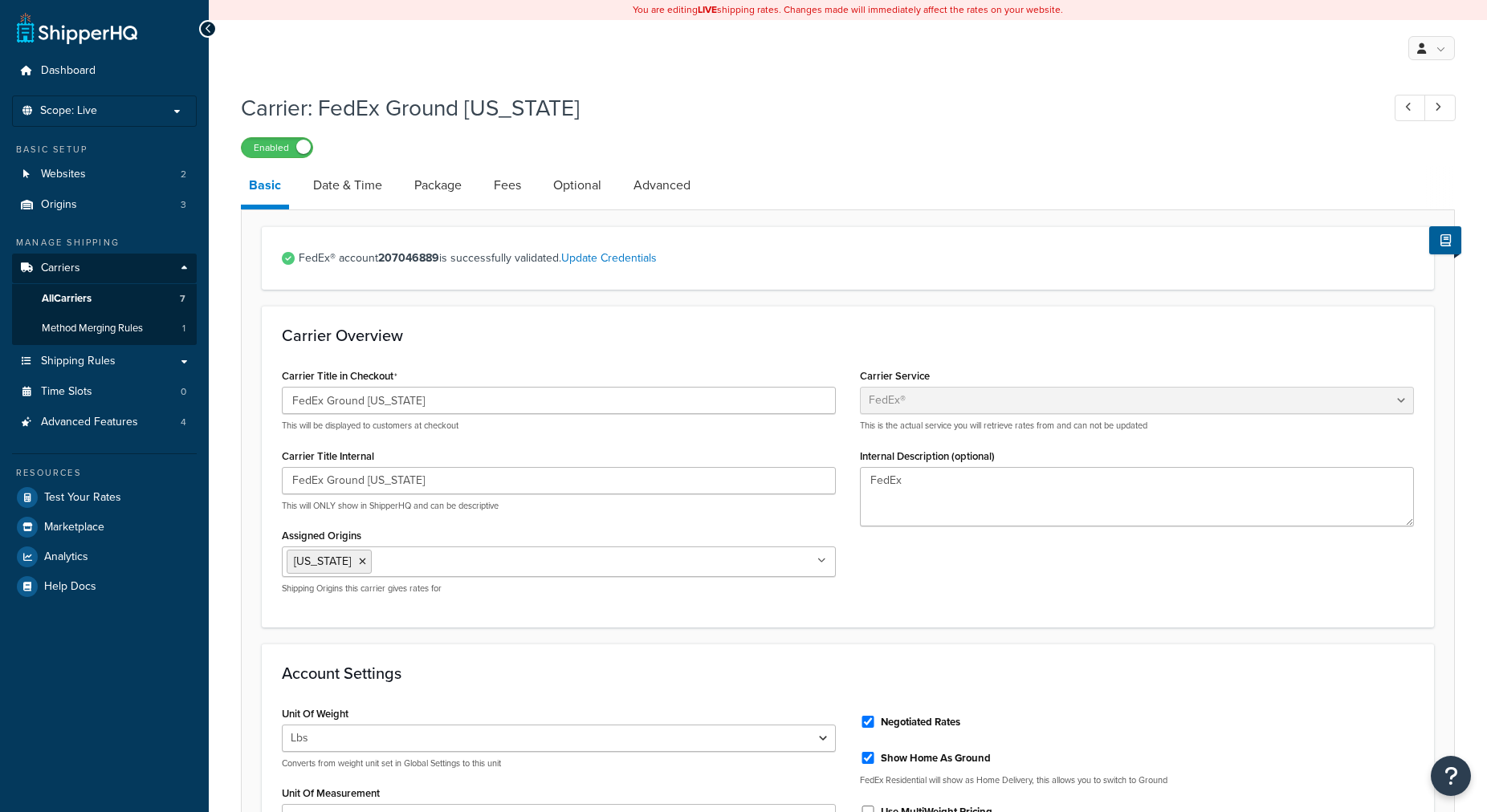
select select "fedEx"
select select "REGULAR_PICKUP"
select select "YOUR_PACKAGING"
click at [512, 193] on link "Fees" at bounding box center [507, 185] width 43 height 39
select select "package"
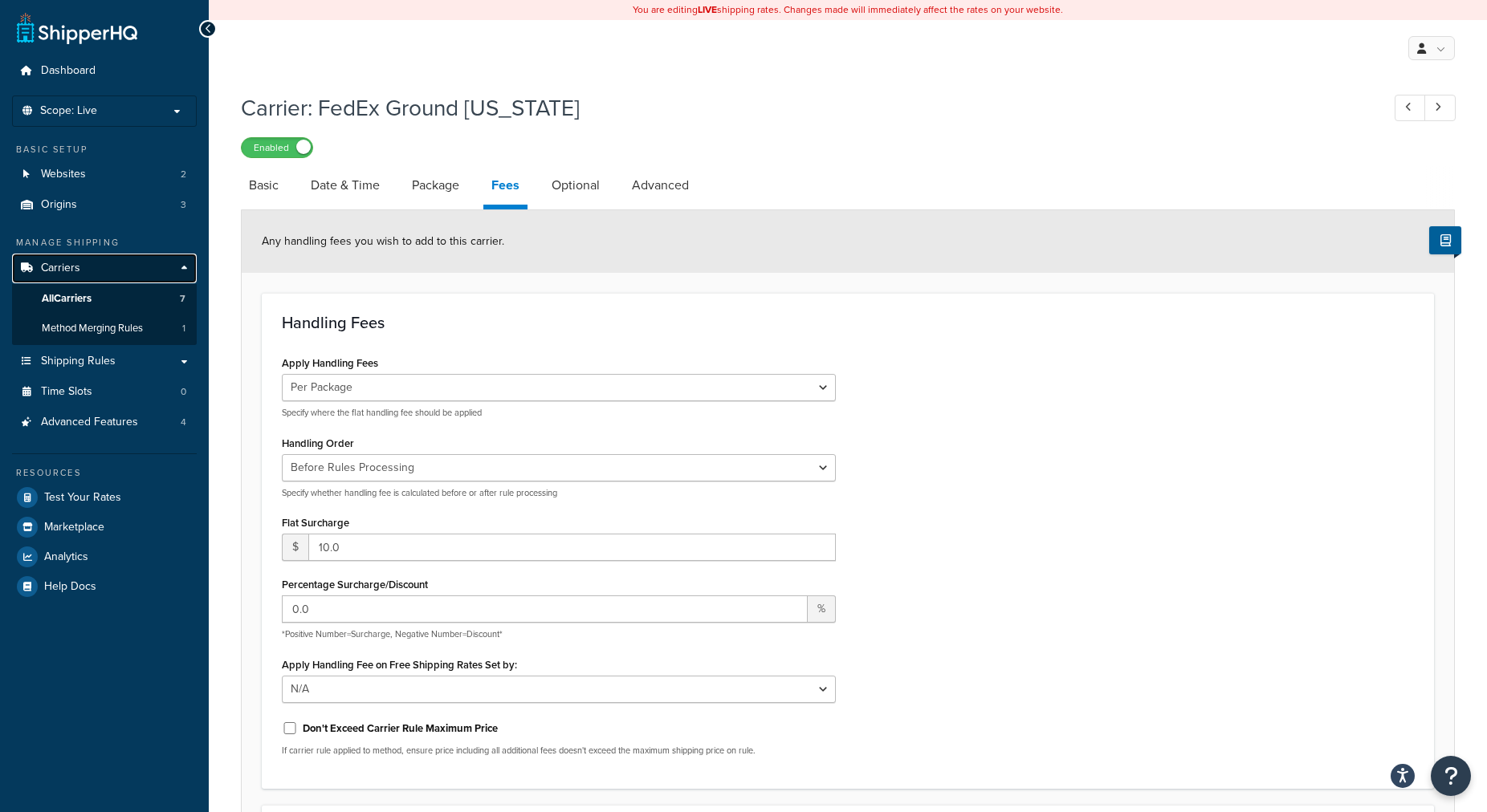
click at [117, 257] on link "Carriers" at bounding box center [105, 269] width 184 height 30
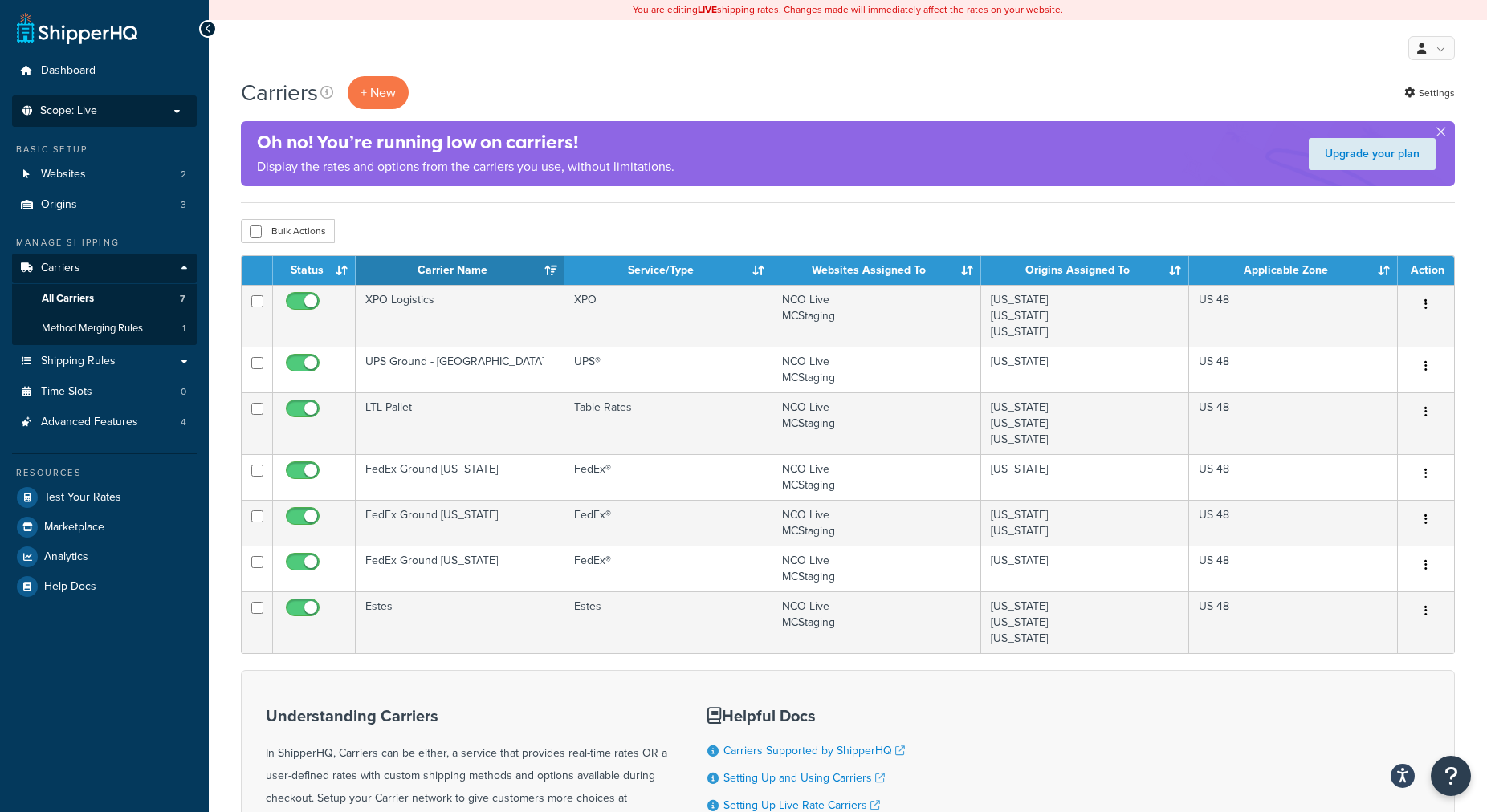
click at [144, 117] on p "Scope: Live" at bounding box center [105, 111] width 170 height 14
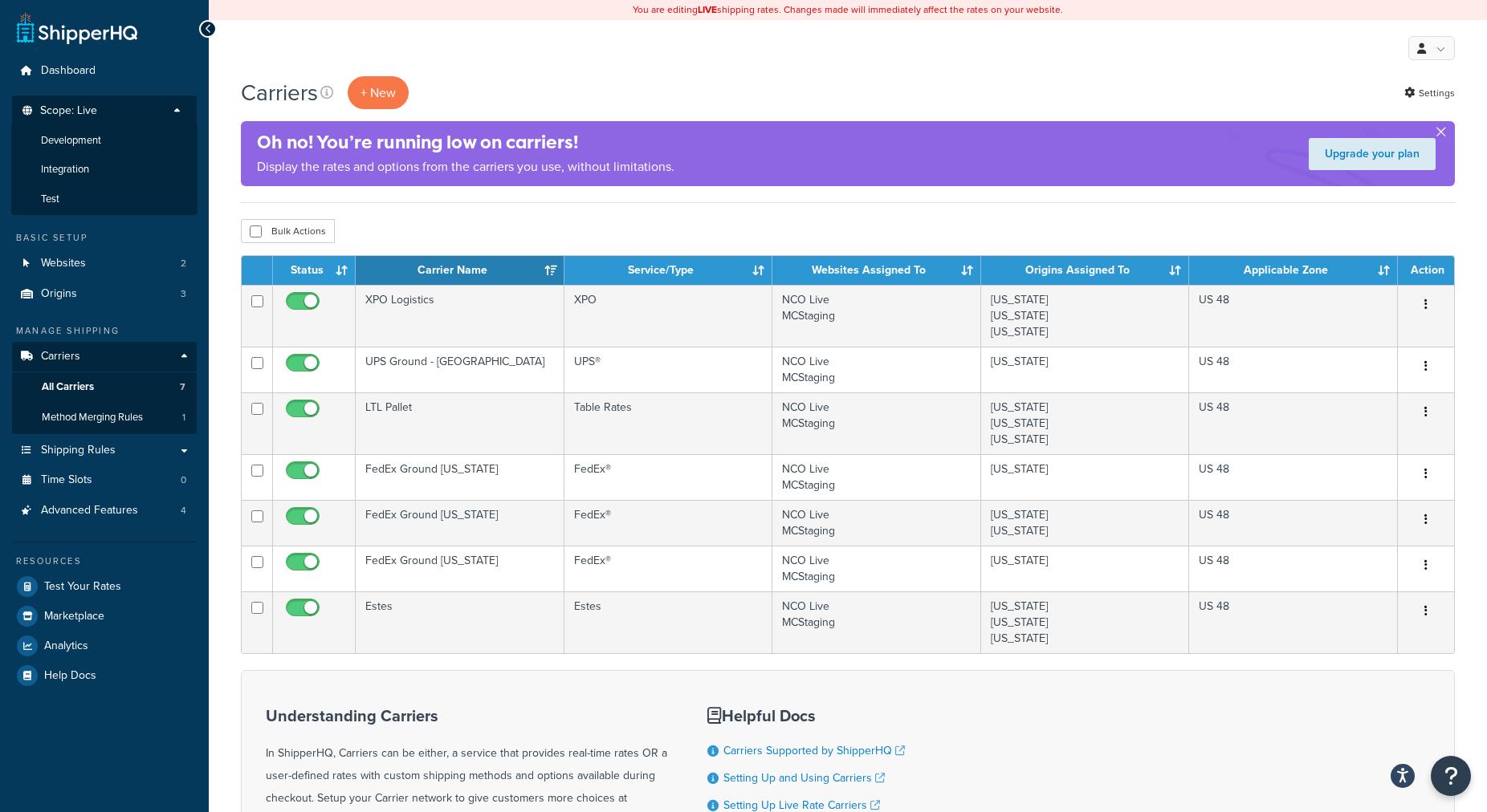
click at [1441, 133] on button "button" at bounding box center [1440, 135] width 4 height 4
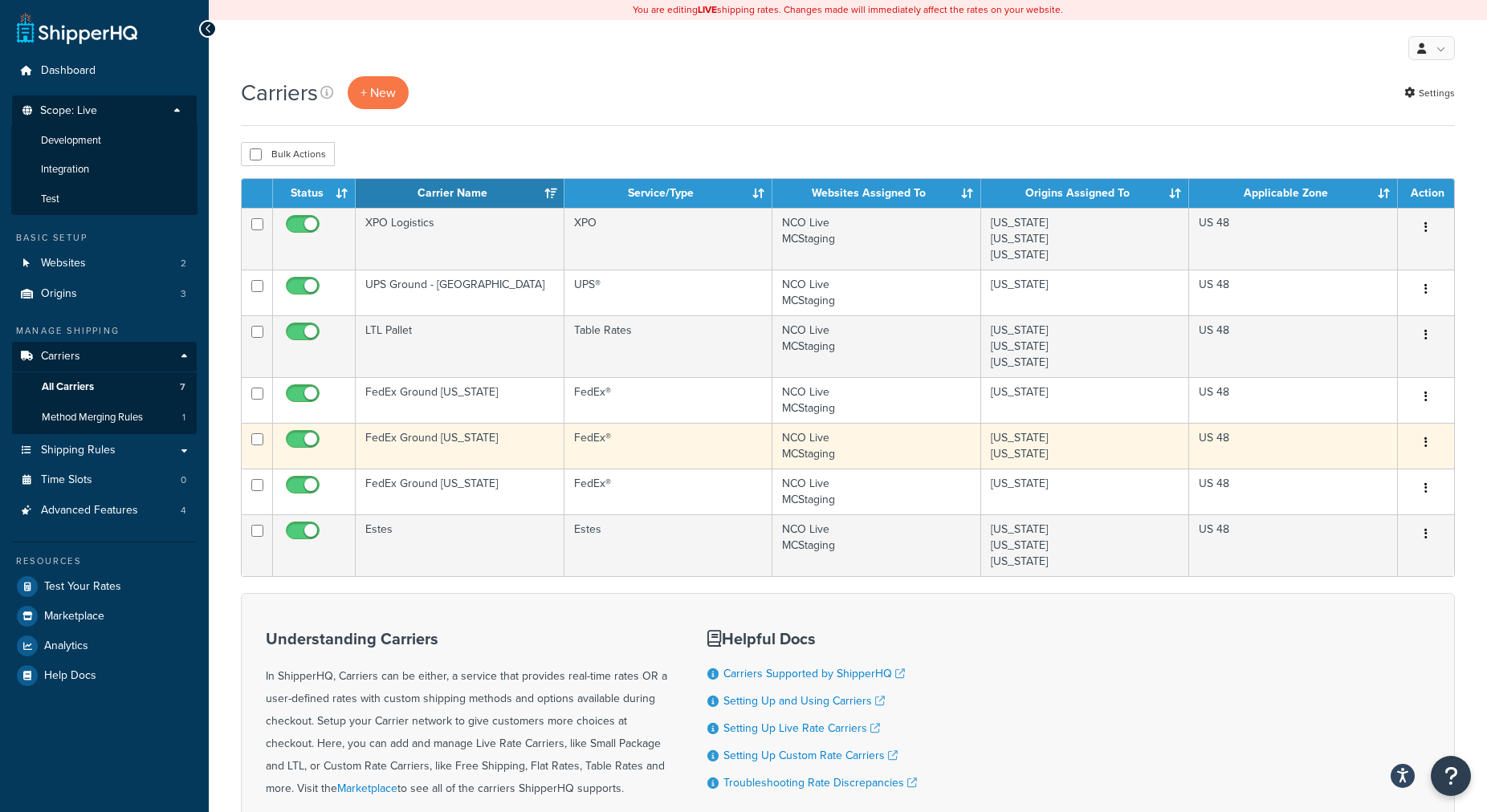
click at [422, 443] on td "FedEx Ground [US_STATE]" at bounding box center [460, 446] width 209 height 46
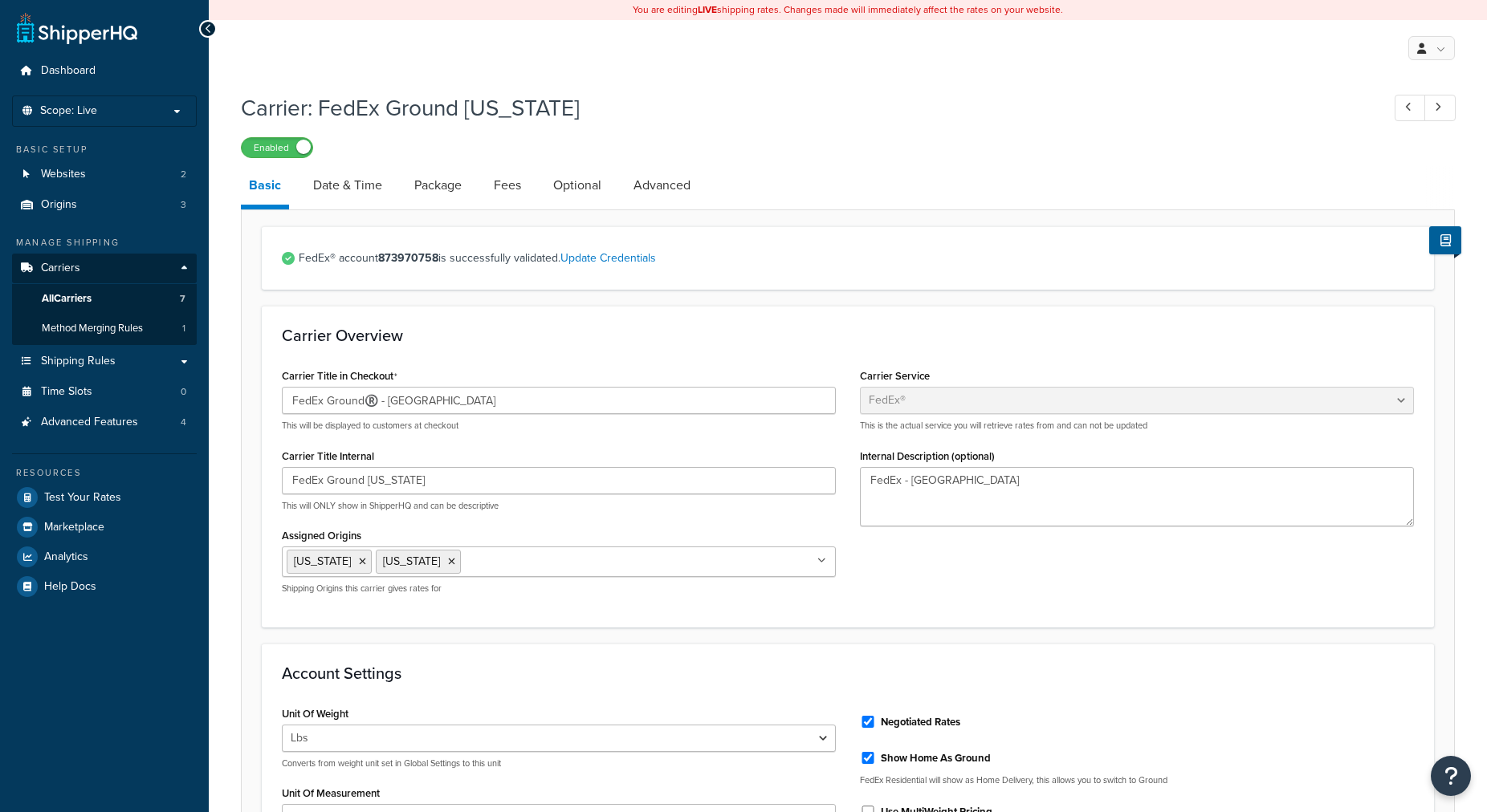
select select "fedEx"
select select "REGULAR_PICKUP"
select select "YOUR_PACKAGING"
click at [499, 187] on link "Fees" at bounding box center [507, 185] width 43 height 39
select select "item"
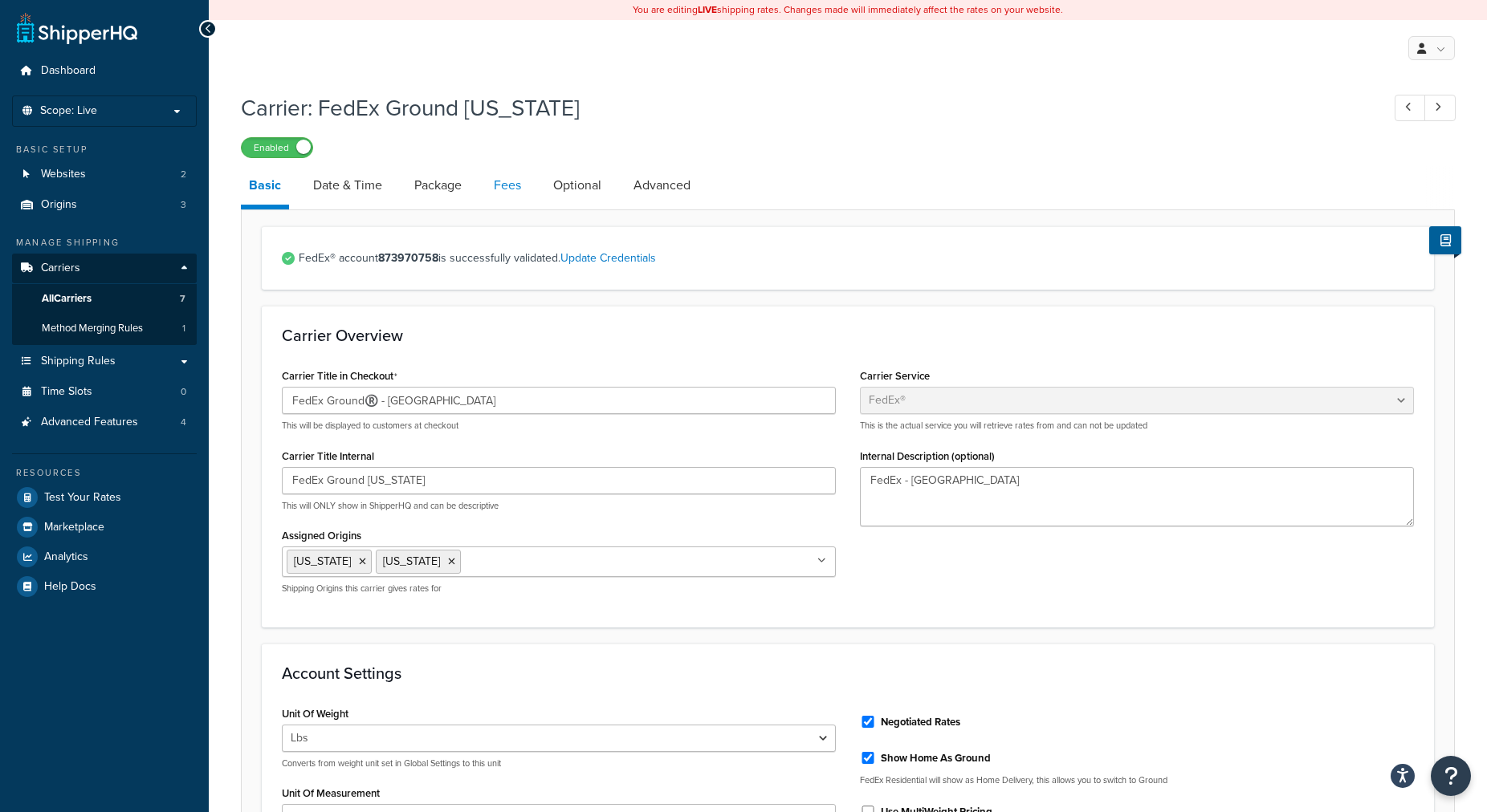
select select "AFTER"
